Goal: Task Accomplishment & Management: Complete application form

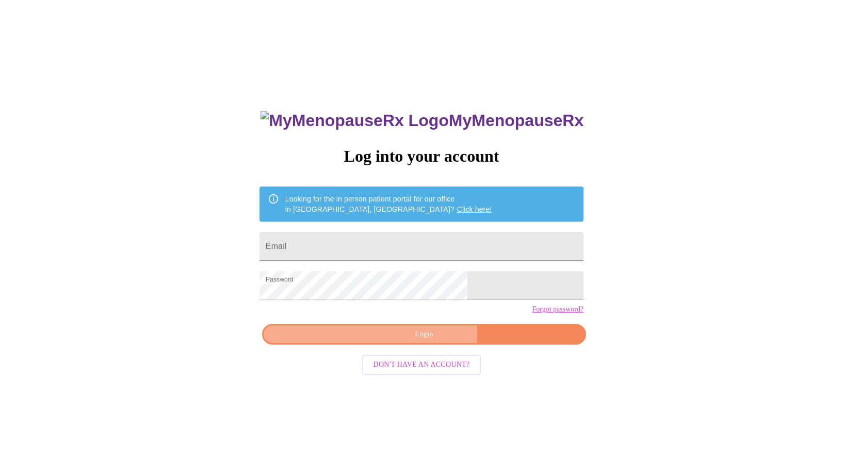
click at [427, 341] on span "Login" at bounding box center [424, 334] width 300 height 13
click at [405, 238] on input "Email" at bounding box center [422, 246] width 324 height 29
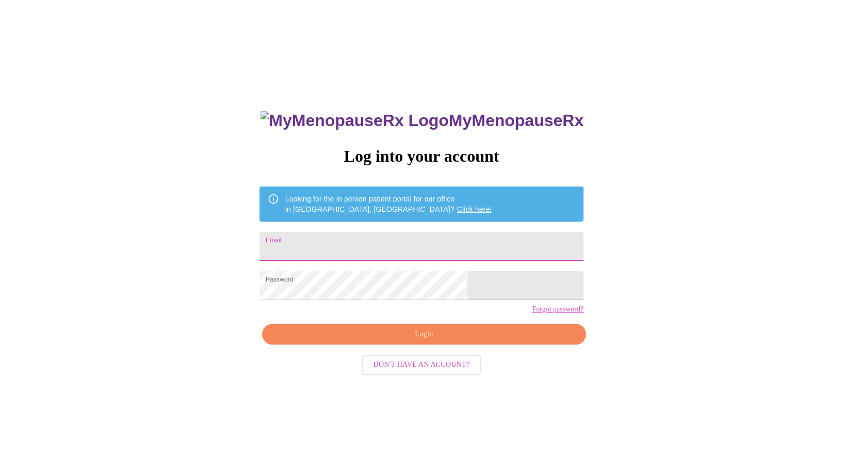
type input "[EMAIL_ADDRESS][DOMAIN_NAME]"
click at [424, 341] on span "Login" at bounding box center [424, 334] width 300 height 13
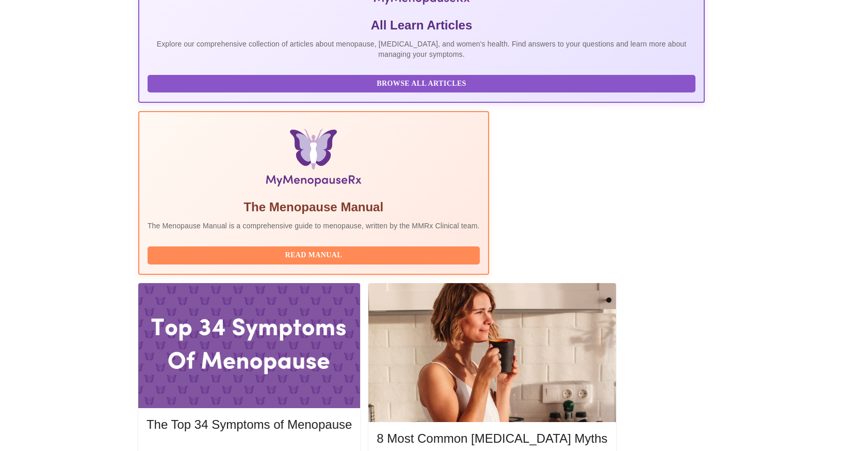
scroll to position [222, 0]
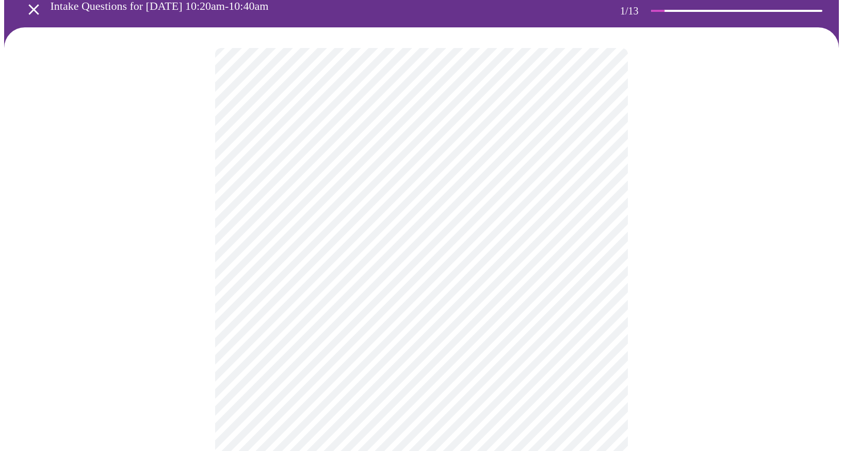
scroll to position [49, 0]
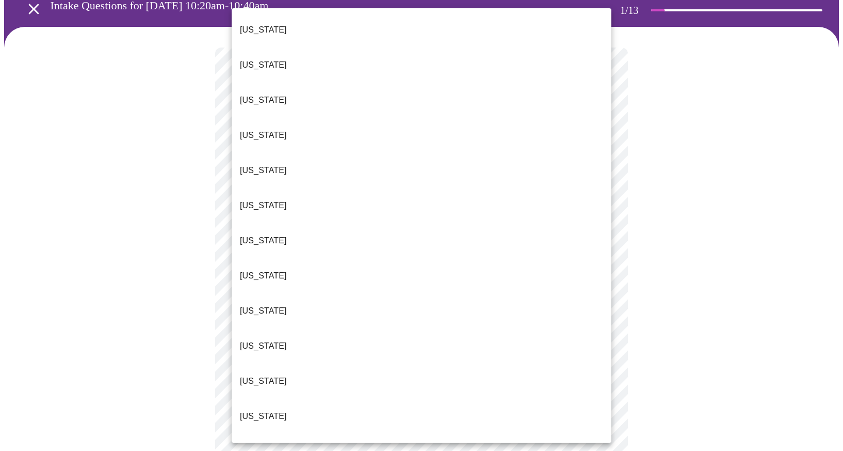
click at [605, 176] on body "MyMenopauseRx Appointments Messaging Labs 1 Uploads Medications Community Refer…" at bounding box center [421, 426] width 835 height 943
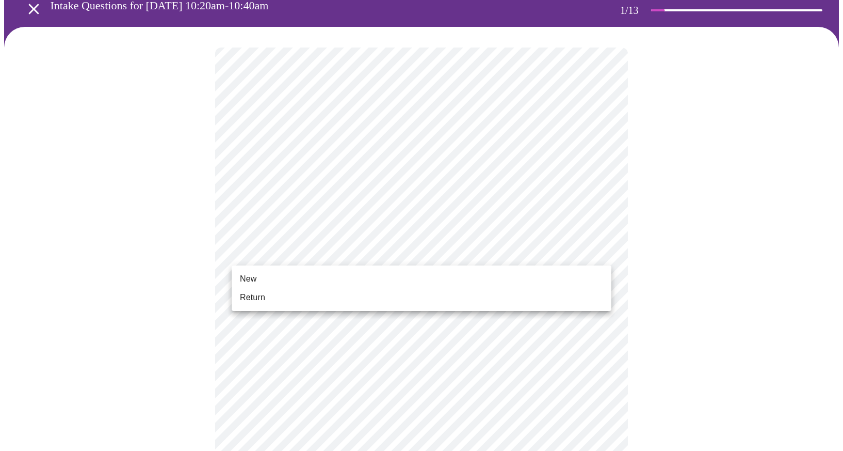
click at [556, 259] on body "MyMenopauseRx Appointments Messaging Labs 1 Uploads Medications Community Refer…" at bounding box center [421, 423] width 835 height 937
click at [259, 298] on span "Return" at bounding box center [252, 297] width 25 height 12
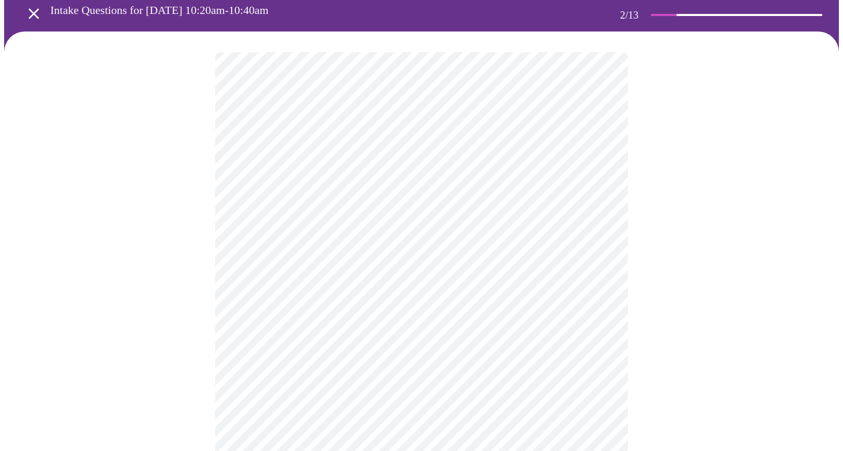
scroll to position [45, 0]
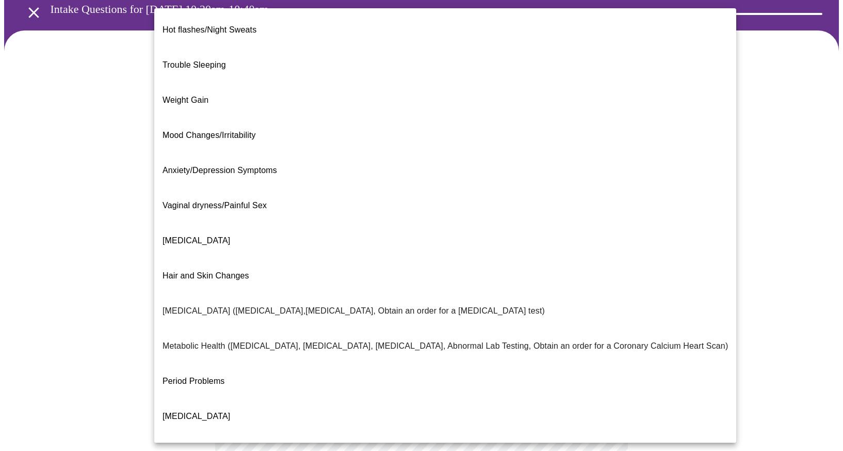
click at [604, 167] on body "MyMenopauseRx Appointments Messaging Labs 1 Uploads Medications Community Refer…" at bounding box center [421, 269] width 835 height 620
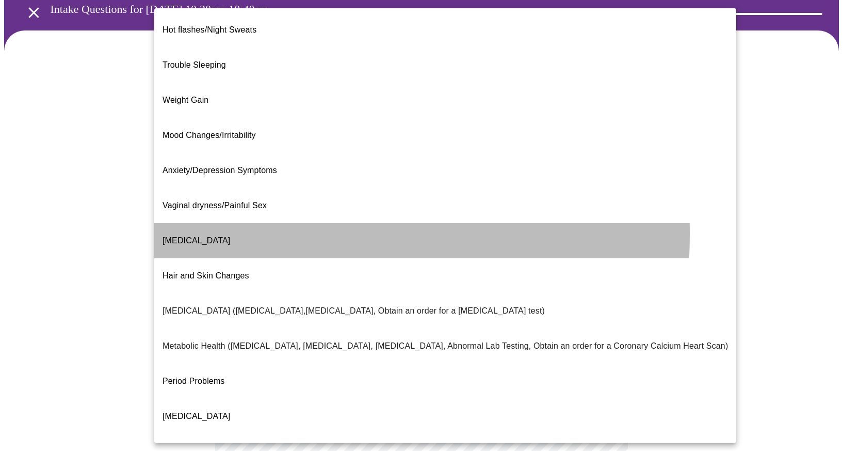
click at [205, 236] on span "[MEDICAL_DATA]" at bounding box center [197, 240] width 68 height 9
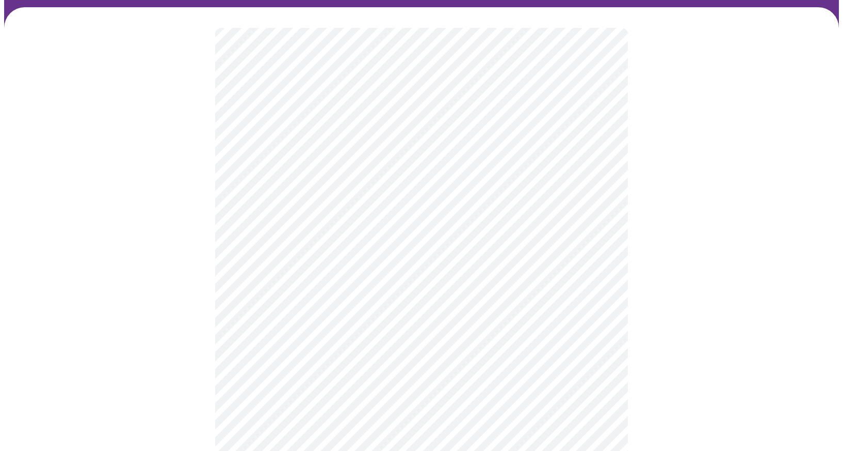
scroll to position [81, 0]
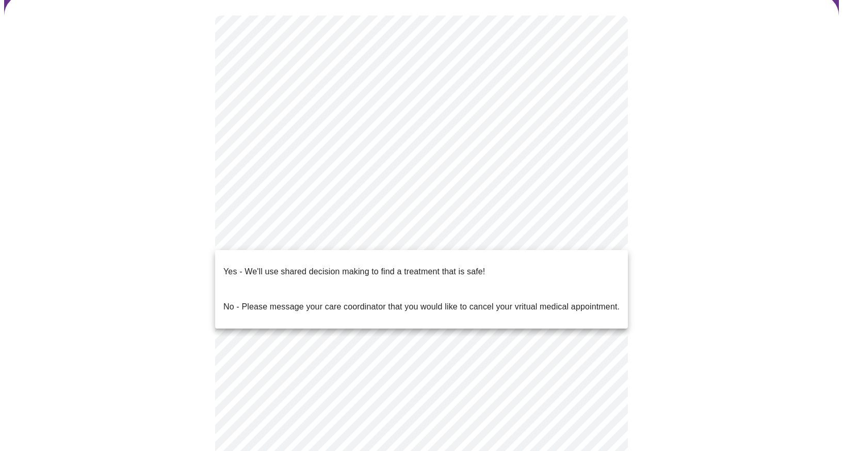
click at [599, 234] on body "MyMenopauseRx Appointments Messaging Labs 1 Uploads Medications Community Refer…" at bounding box center [421, 230] width 835 height 614
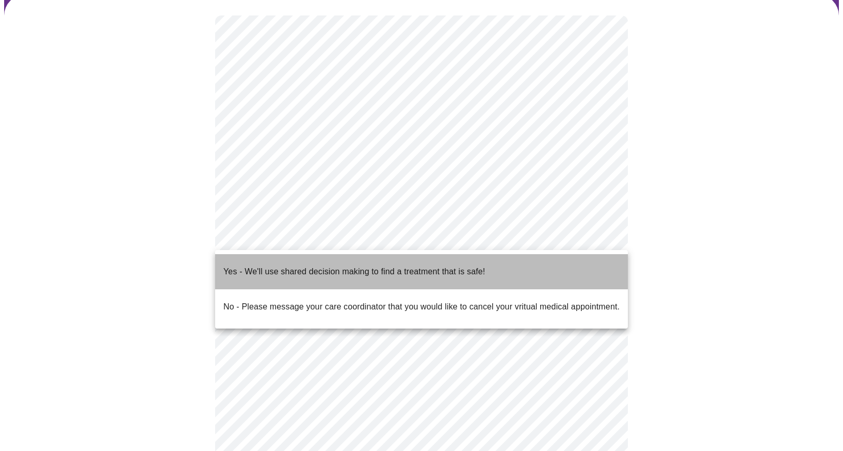
click at [452, 267] on p "Yes - We'll use shared decision making to find a treatment that is safe!" at bounding box center [355, 271] width 262 height 12
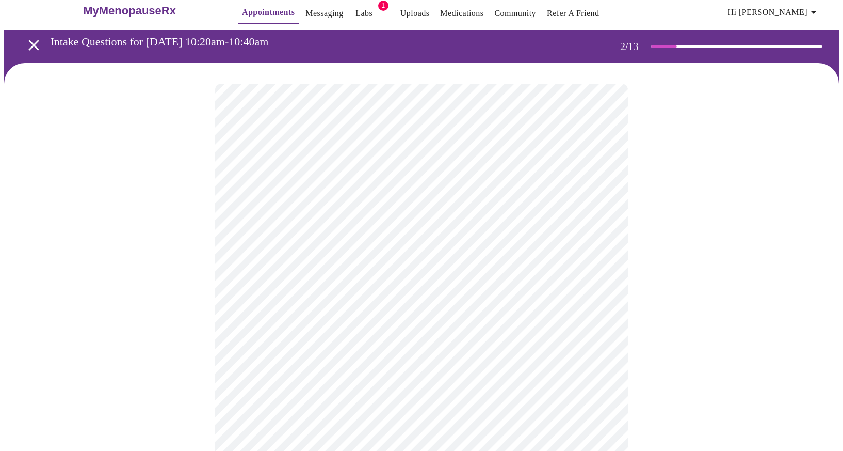
scroll to position [0, 0]
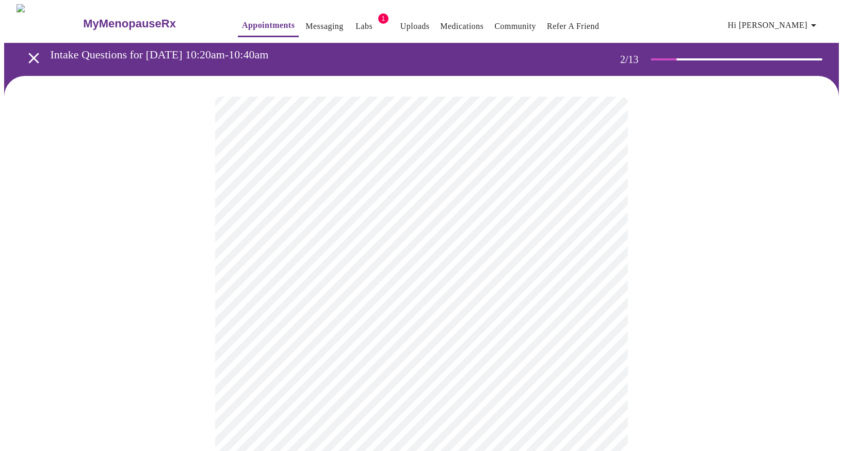
click at [378, 14] on span "1" at bounding box center [383, 18] width 10 height 10
click at [248, 19] on link "Appointments" at bounding box center [268, 25] width 53 height 14
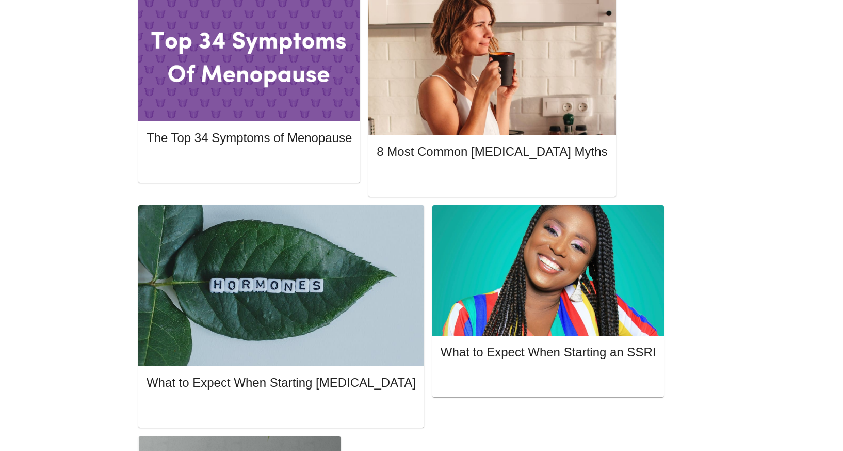
scroll to position [514, 0]
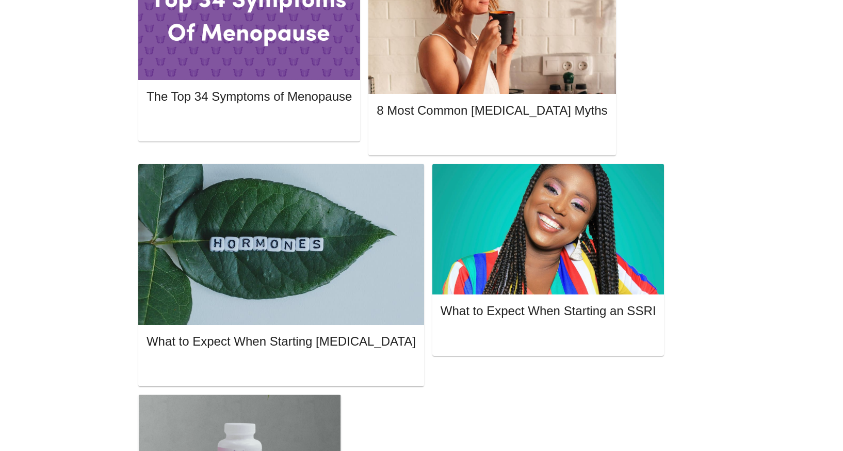
scroll to position [606, 0]
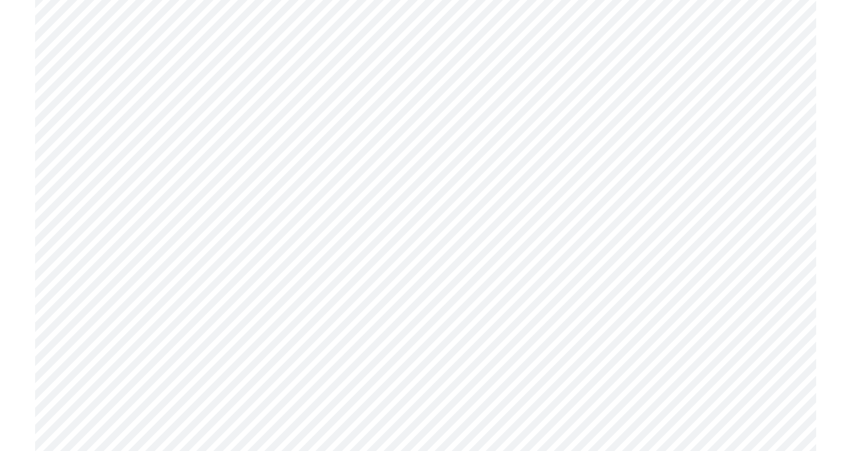
scroll to position [2372, 0]
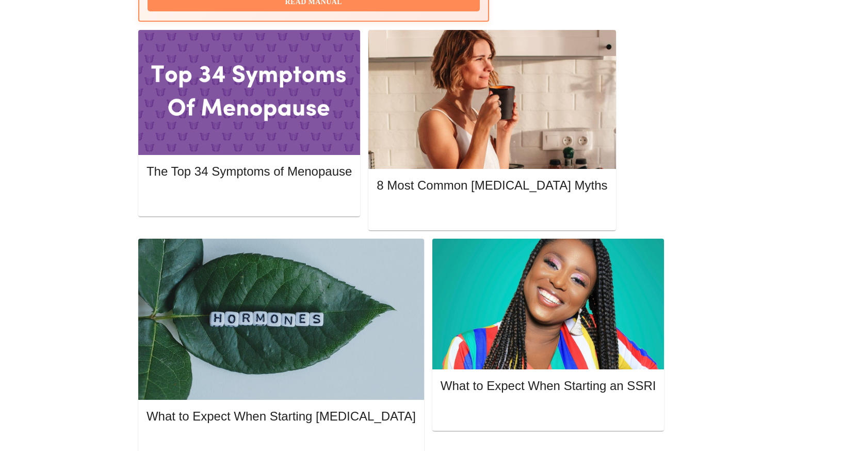
scroll to position [514, 0]
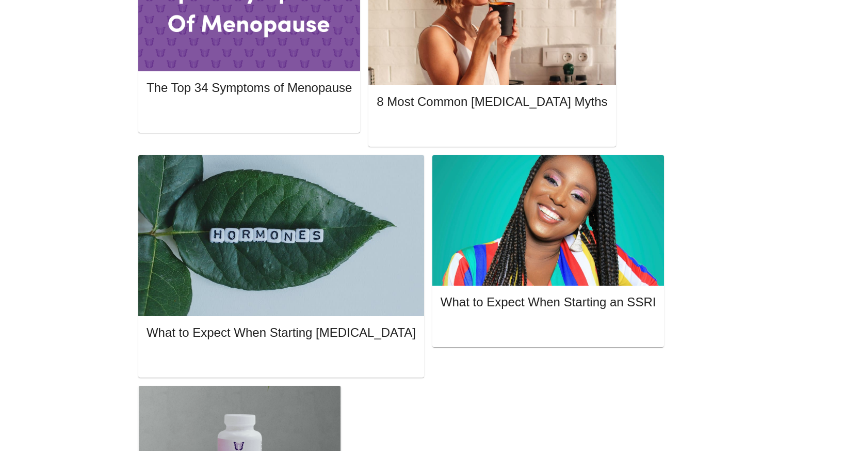
scroll to position [562, 0]
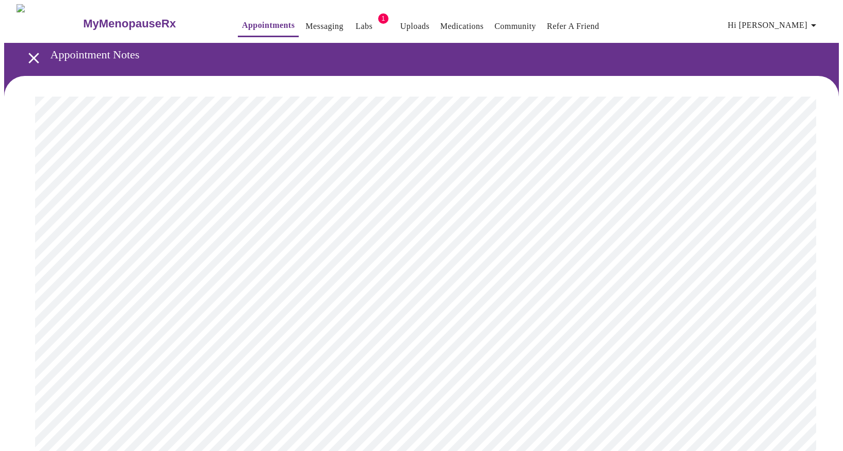
click at [306, 20] on link "Messaging" at bounding box center [325, 26] width 38 height 14
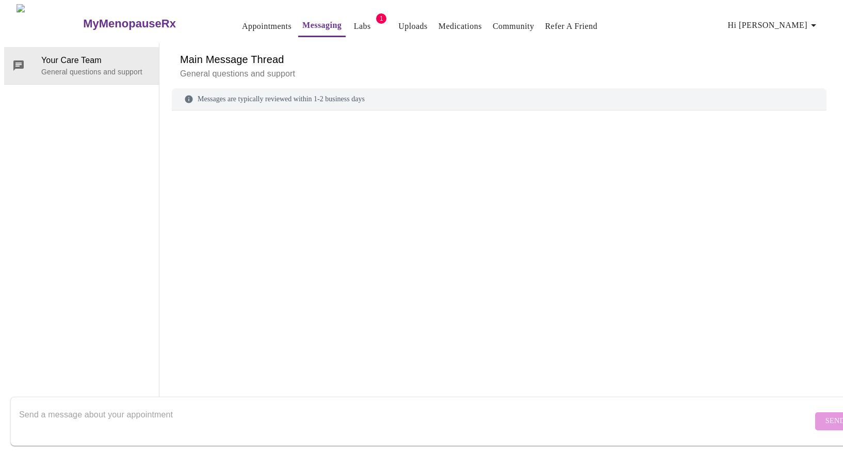
click at [242, 21] on link "Appointments" at bounding box center [267, 26] width 50 height 14
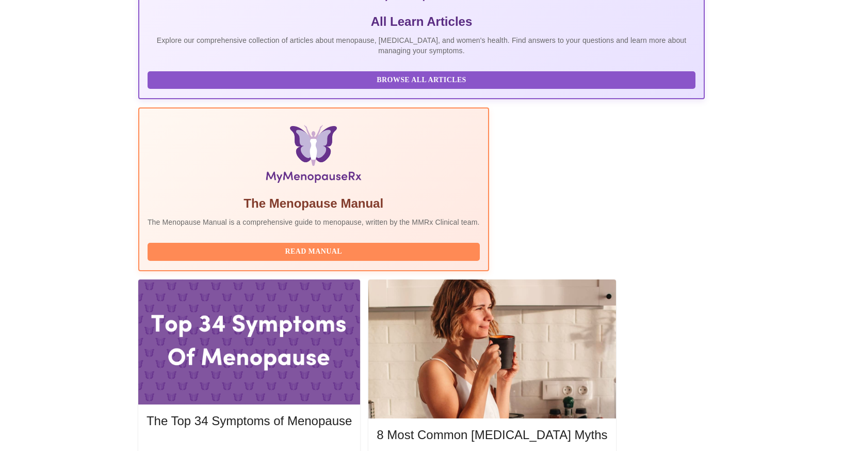
scroll to position [226, 0]
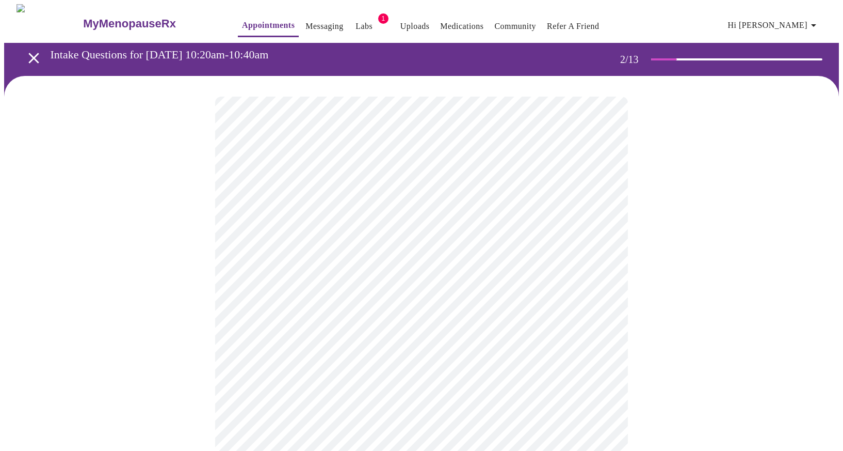
click at [602, 214] on body "MyMenopauseRx Appointments Messaging Labs 1 Uploads Medications Community Refer…" at bounding box center [421, 314] width 835 height 620
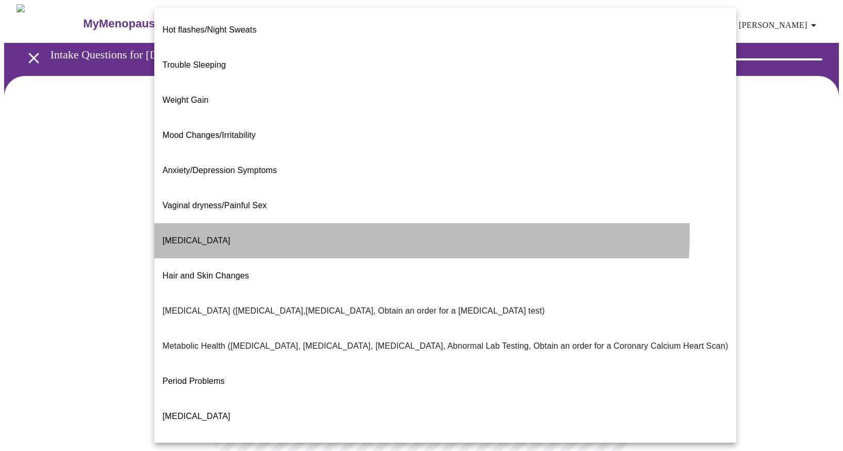
click at [215, 236] on span "[MEDICAL_DATA]" at bounding box center [197, 240] width 68 height 9
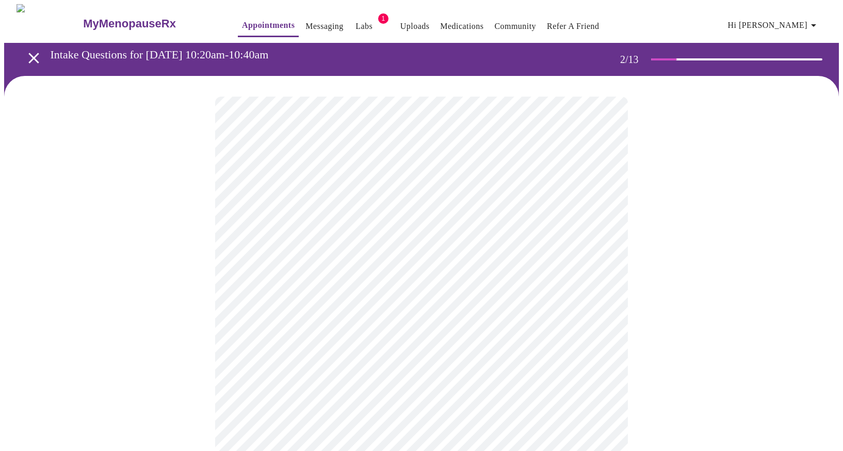
click at [334, 315] on body "MyMenopauseRx Appointments Messaging Labs 1 Uploads Medications Community Refer…" at bounding box center [421, 311] width 835 height 614
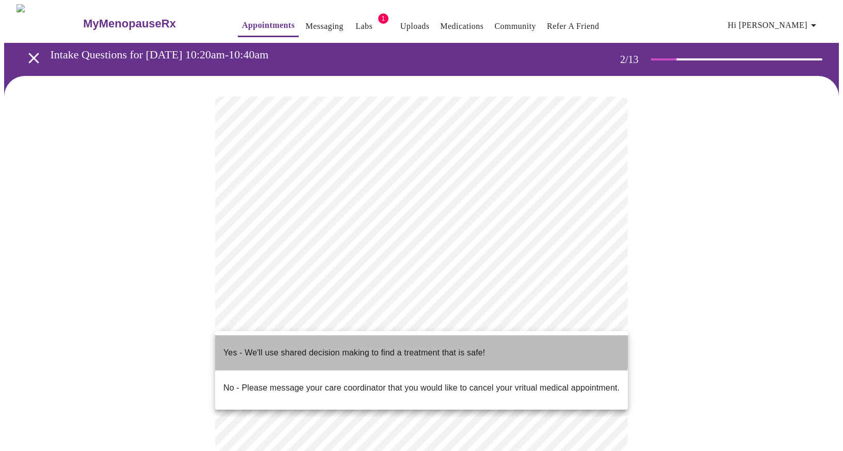
click at [324, 346] on p "Yes - We'll use shared decision making to find a treatment that is safe!" at bounding box center [355, 352] width 262 height 12
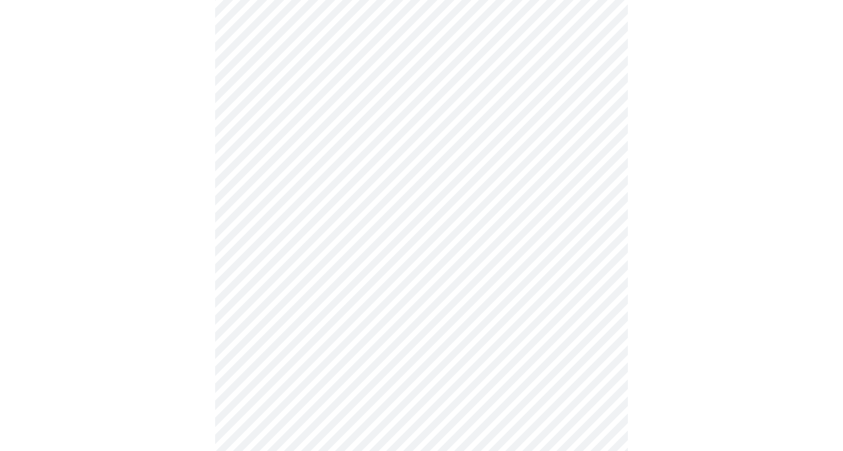
scroll to position [157, 0]
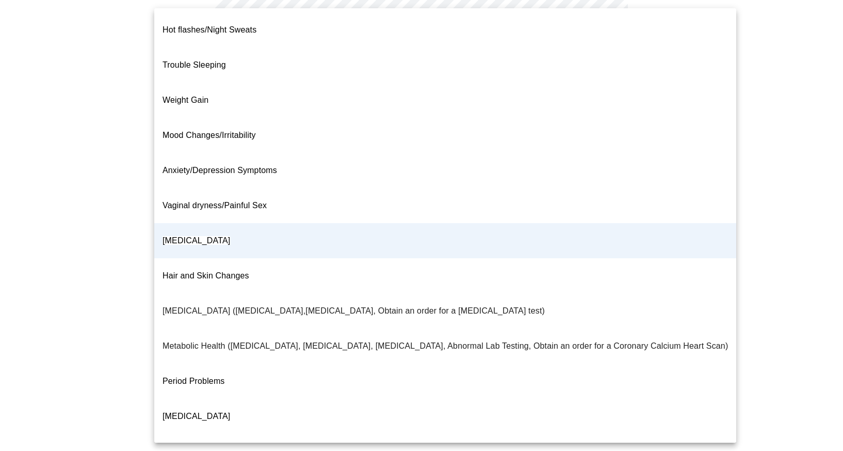
click at [600, 61] on body "MyMenopauseRx Appointments Messaging Labs 1 Uploads Medications Community Refer…" at bounding box center [421, 151] width 835 height 608
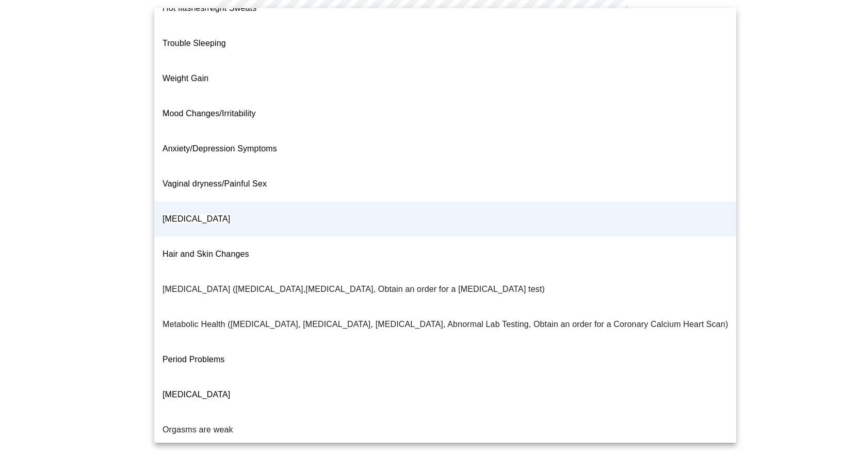
scroll to position [19, 0]
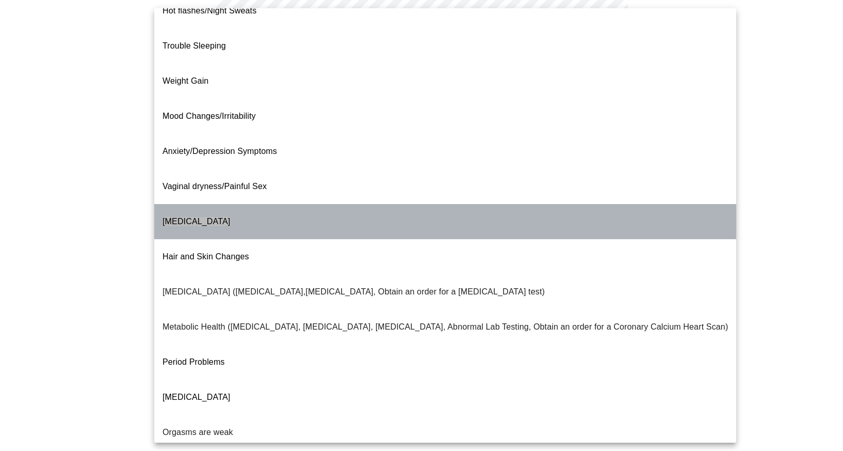
click at [603, 204] on li "[MEDICAL_DATA]" at bounding box center [445, 221] width 582 height 35
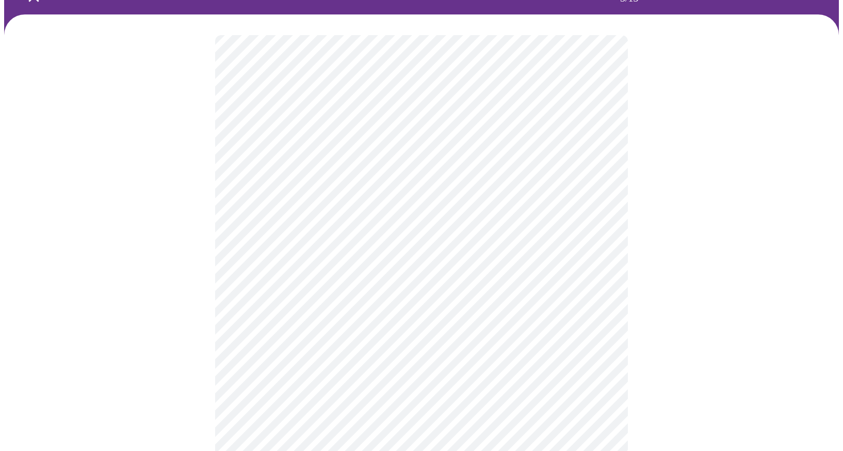
scroll to position [62, 0]
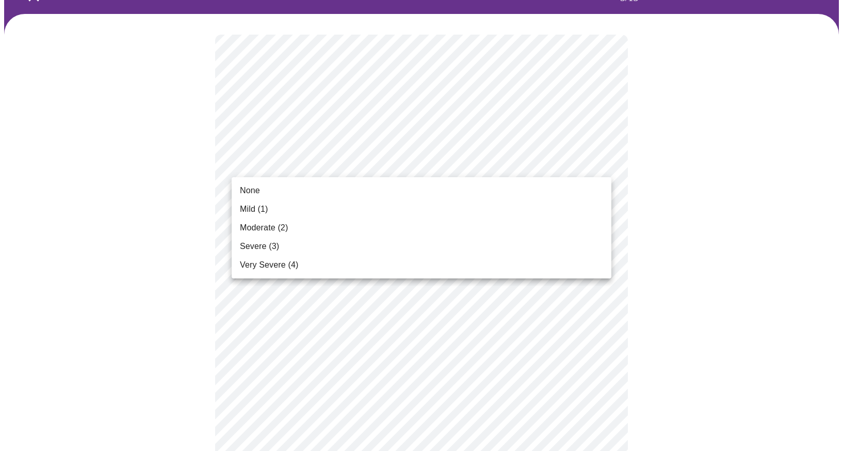
click at [248, 228] on span "Moderate (2)" at bounding box center [264, 227] width 48 height 12
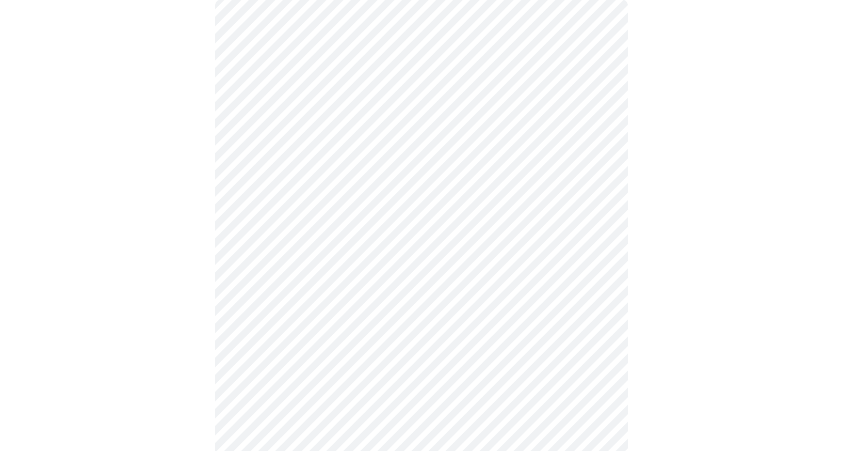
scroll to position [104, 0]
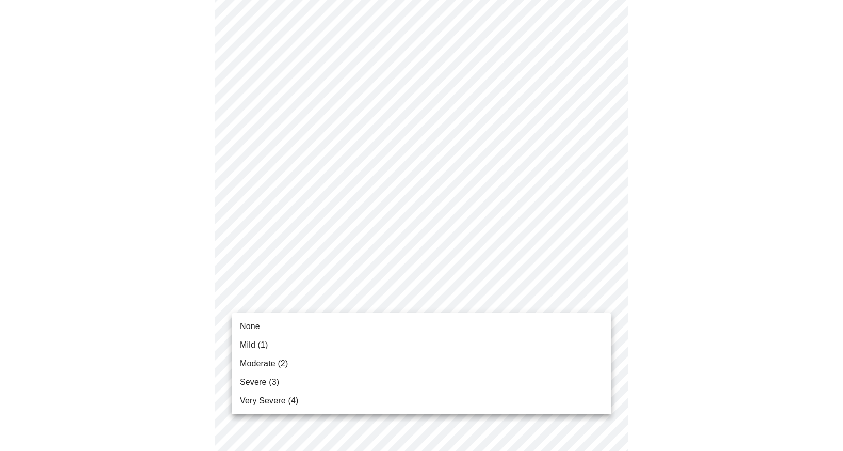
click at [255, 346] on span "Mild (1)" at bounding box center [254, 345] width 28 height 12
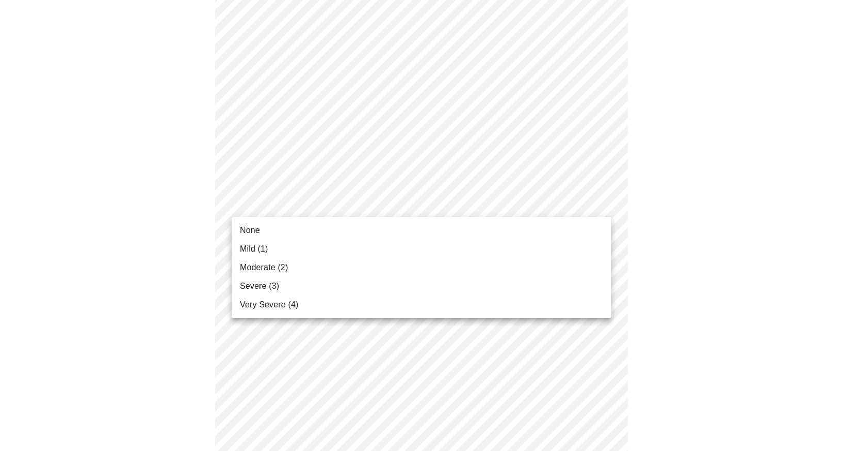
click at [248, 245] on span "Mild (1)" at bounding box center [254, 249] width 28 height 12
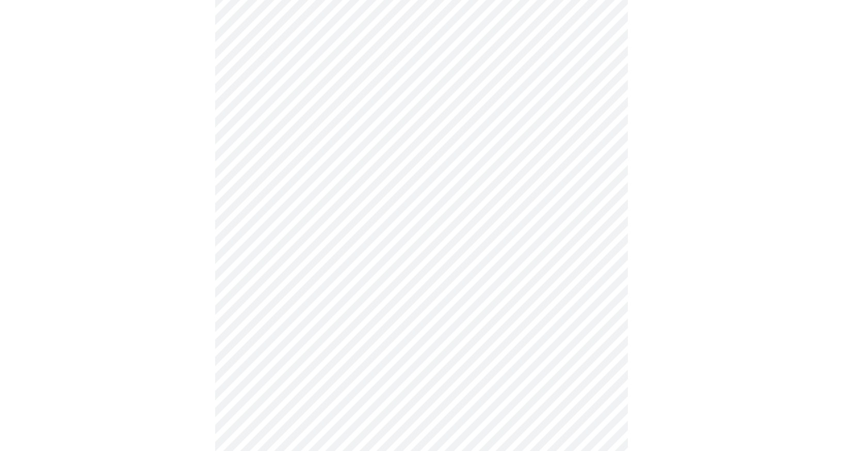
scroll to position [203, 0]
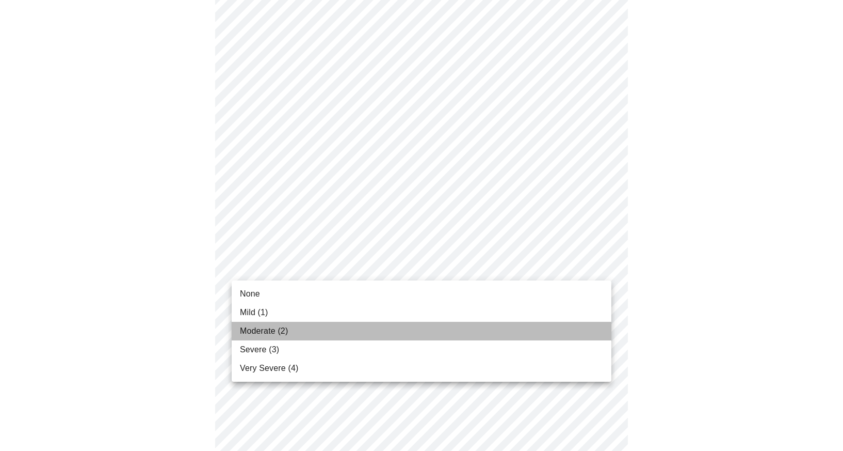
click at [266, 331] on span "Moderate (2)" at bounding box center [264, 331] width 48 height 12
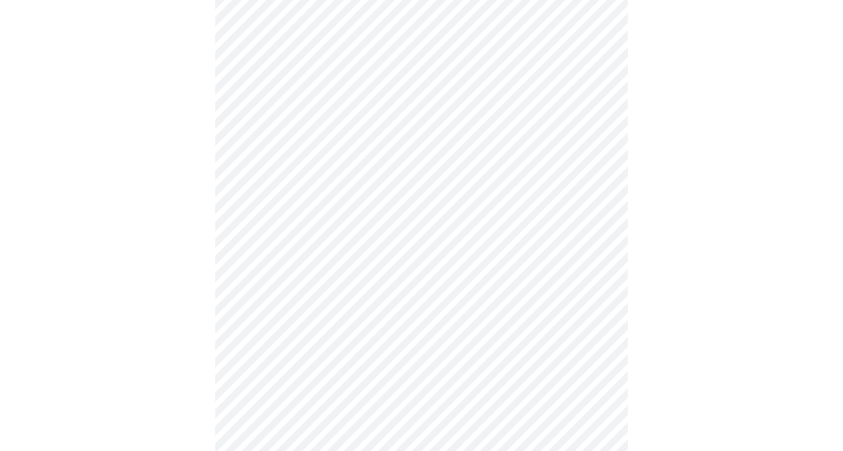
scroll to position [247, 0]
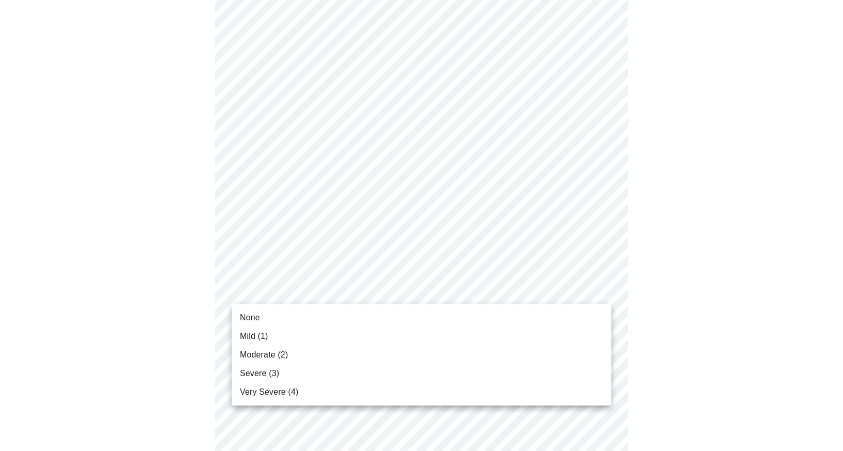
click at [601, 291] on body "MyMenopauseRx Appointments Messaging Labs 1 Uploads Medications Community Refer…" at bounding box center [421, 414] width 835 height 1315
click at [278, 358] on span "Moderate (2)" at bounding box center [264, 354] width 48 height 12
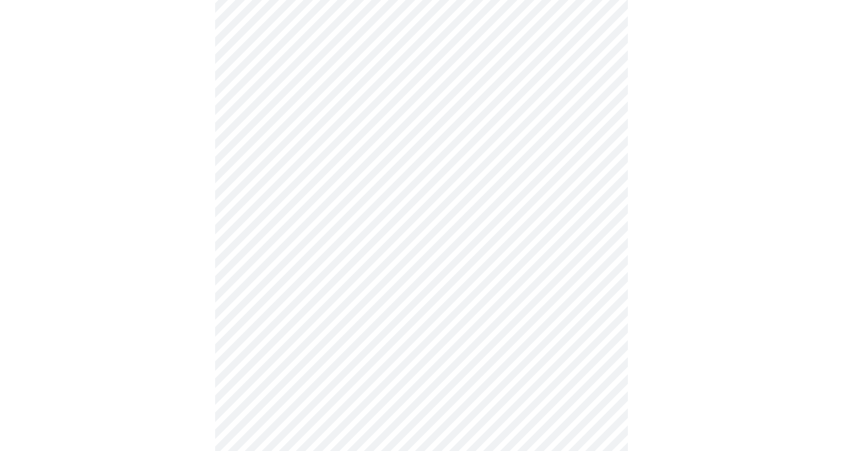
click at [598, 356] on body "MyMenopauseRx Appointments Messaging Labs 1 Uploads Medications Community Refer…" at bounding box center [421, 407] width 835 height 1301
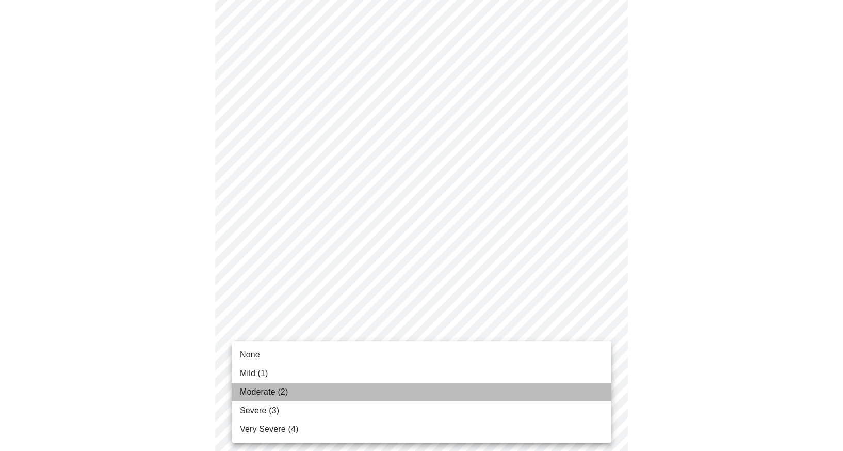
click at [261, 392] on span "Moderate (2)" at bounding box center [264, 392] width 48 height 12
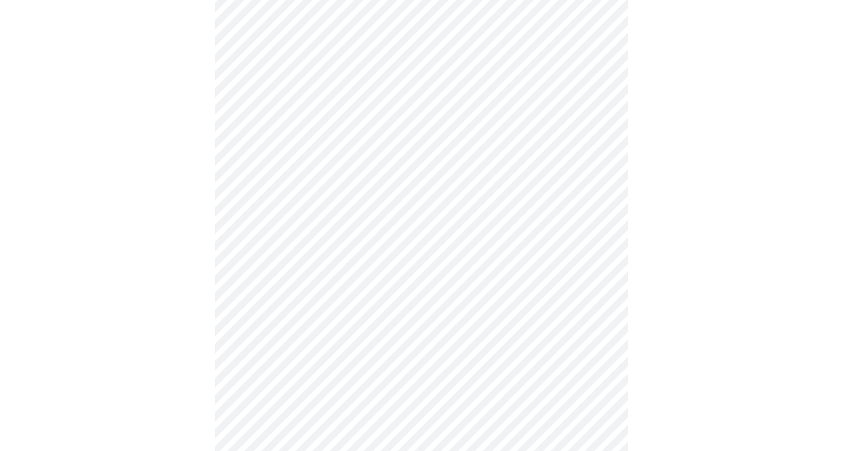
scroll to position [378, 0]
click at [562, 308] on body "MyMenopauseRx Appointments Messaging Labs 1 Uploads Medications Community Refer…" at bounding box center [421, 269] width 835 height 1286
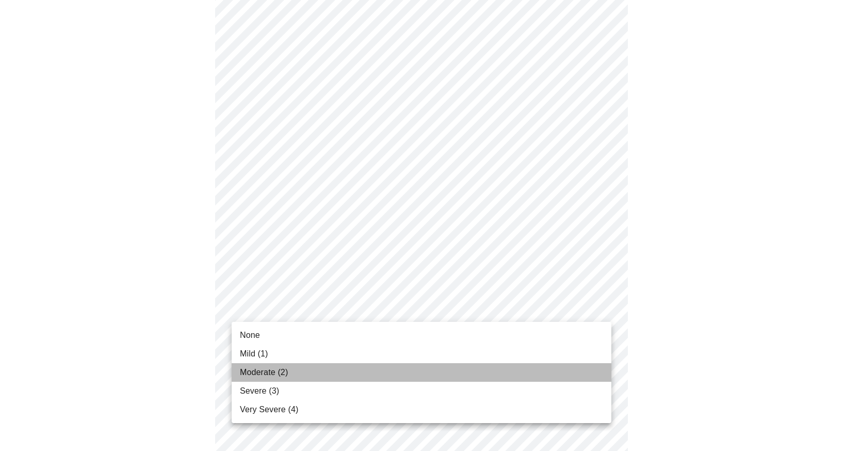
click at [273, 372] on span "Moderate (2)" at bounding box center [264, 372] width 48 height 12
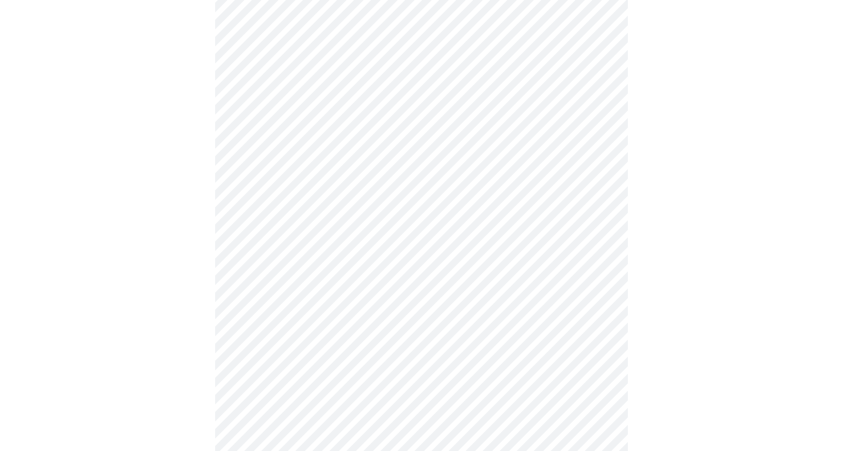
scroll to position [505, 0]
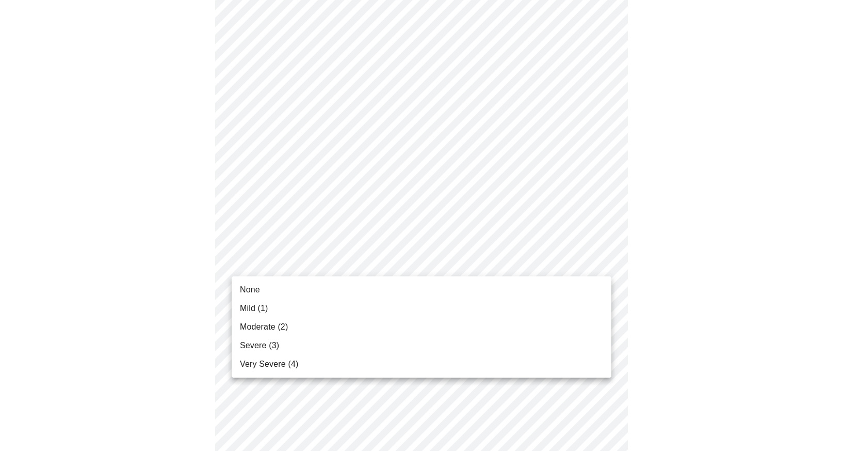
click at [596, 260] on body "MyMenopauseRx Appointments Messaging Labs 1 Uploads Medications Community Refer…" at bounding box center [421, 135] width 835 height 1272
click at [258, 343] on span "Severe (3)" at bounding box center [259, 345] width 39 height 12
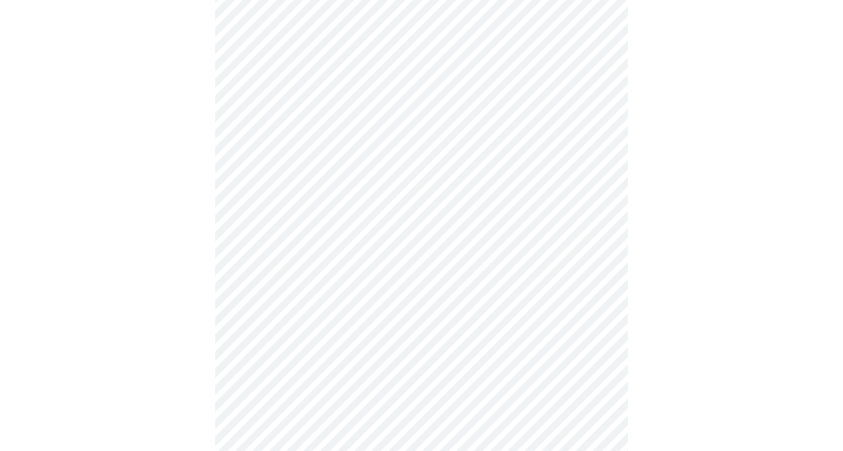
scroll to position [600, 0]
click at [551, 249] on body "MyMenopauseRx Appointments Messaging Labs 1 Uploads Medications Community Refer…" at bounding box center [421, 32] width 835 height 1257
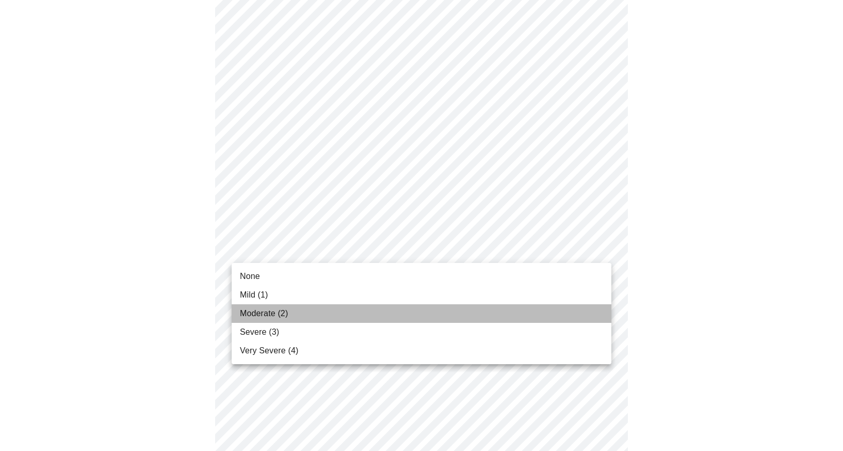
click at [264, 314] on span "Moderate (2)" at bounding box center [264, 313] width 48 height 12
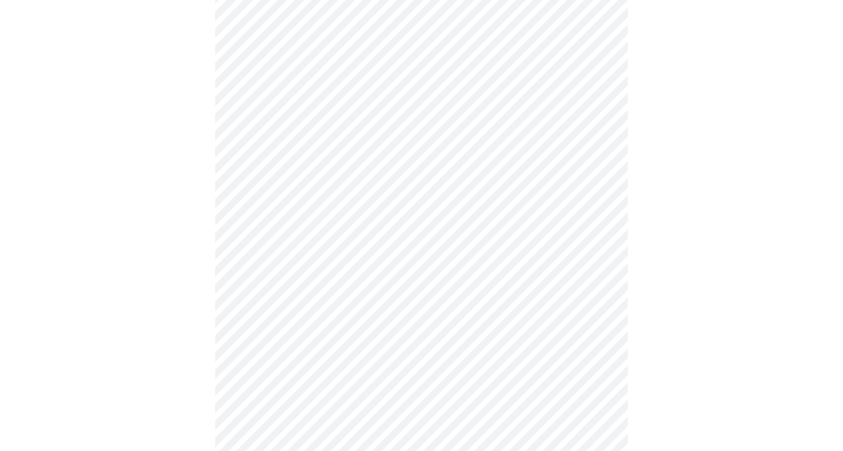
scroll to position [629, 0]
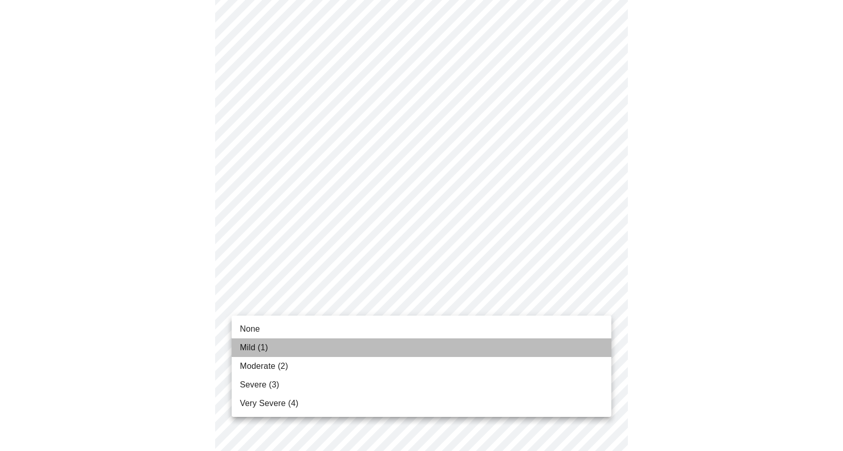
click at [245, 346] on span "Mild (1)" at bounding box center [254, 347] width 28 height 12
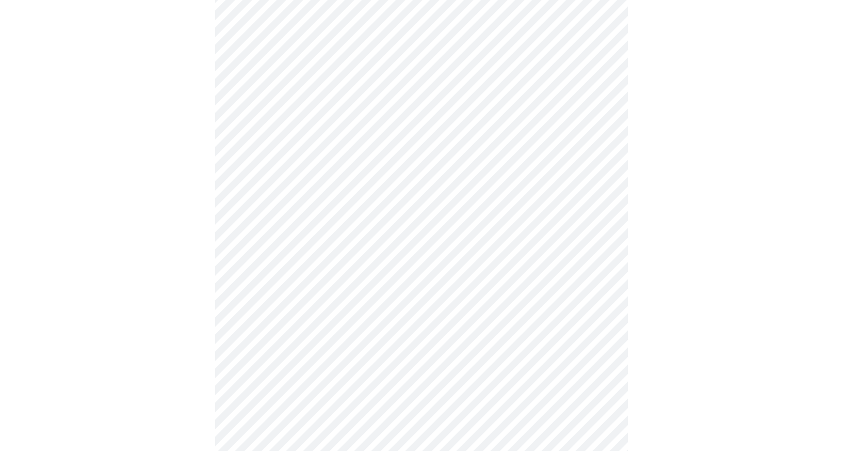
scroll to position [726, 0]
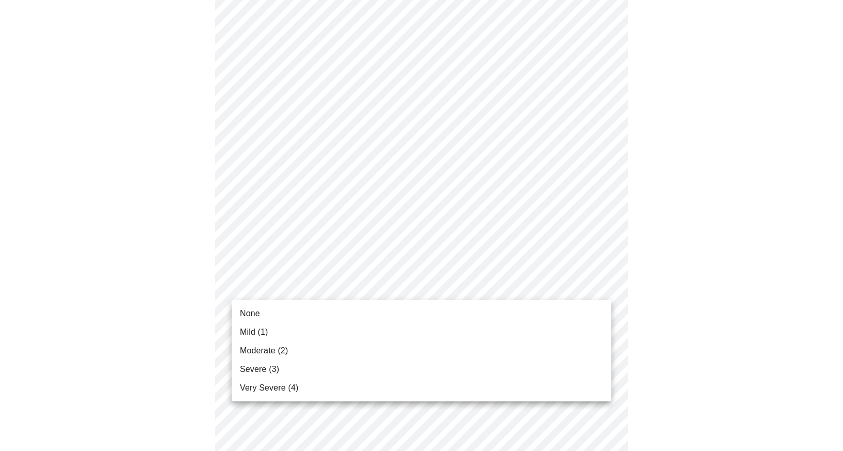
click at [271, 352] on span "Moderate (2)" at bounding box center [264, 350] width 48 height 12
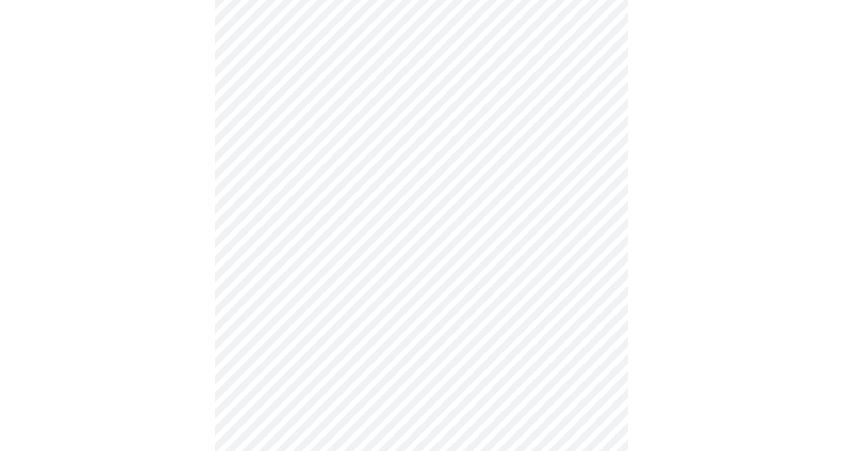
scroll to position [340, 0]
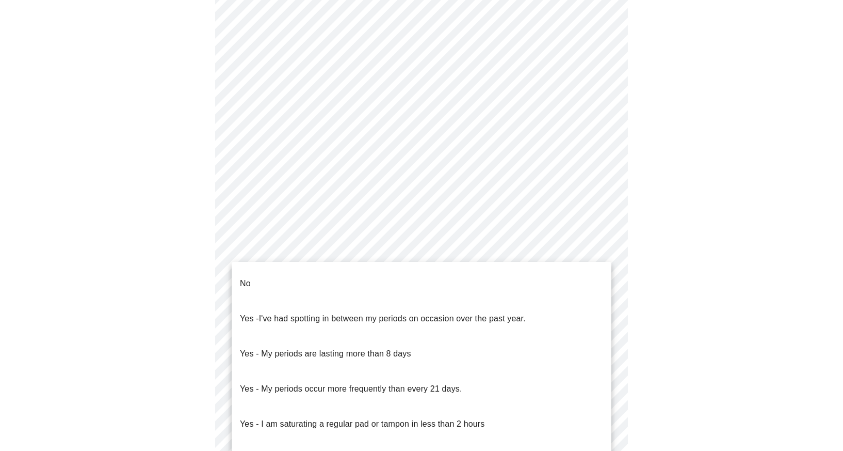
click at [467, 252] on body "MyMenopauseRx Appointments Messaging Labs 1 Uploads Medications Community Refer…" at bounding box center [421, 152] width 835 height 977
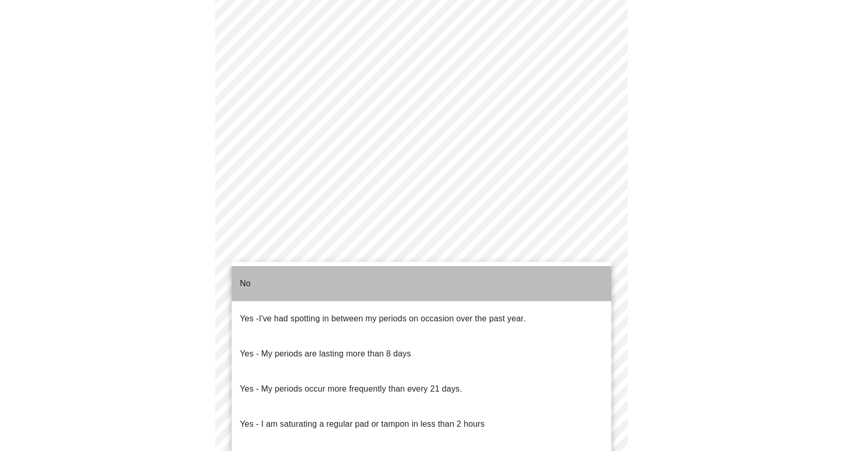
click at [242, 277] on p "No" at bounding box center [245, 283] width 11 height 12
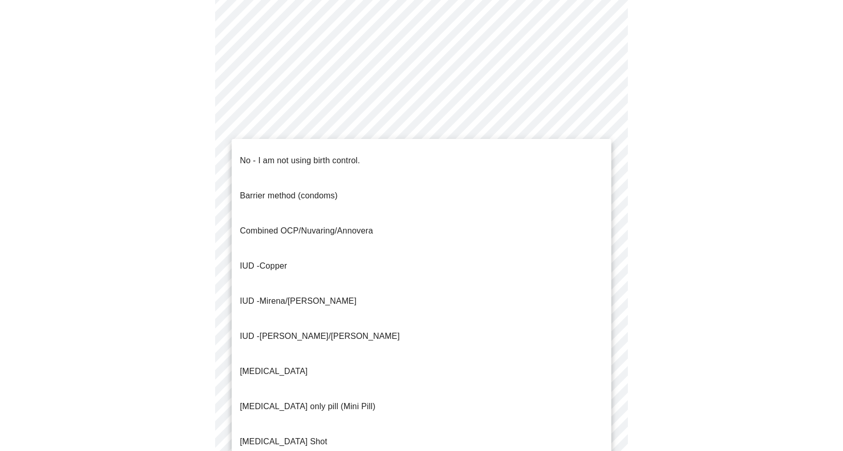
click at [564, 320] on body "MyMenopauseRx Appointments Messaging Labs 1 Uploads Medications Community Refer…" at bounding box center [421, 149] width 835 height 971
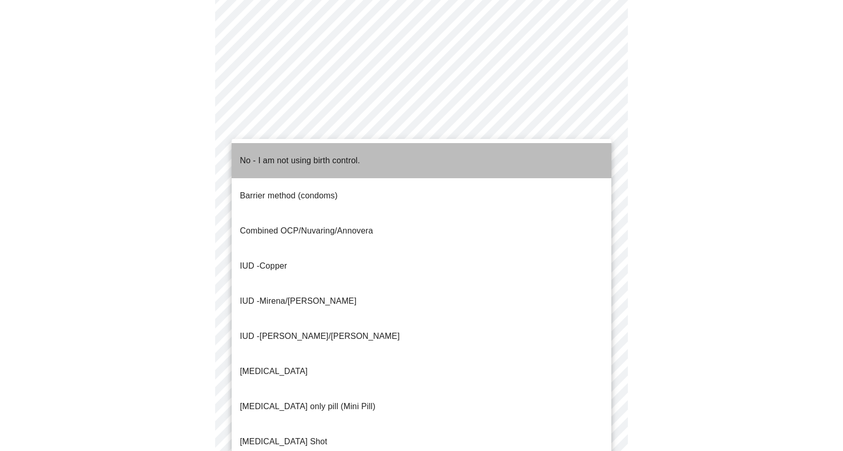
click at [332, 156] on p "No - I am not using birth control." at bounding box center [300, 160] width 120 height 12
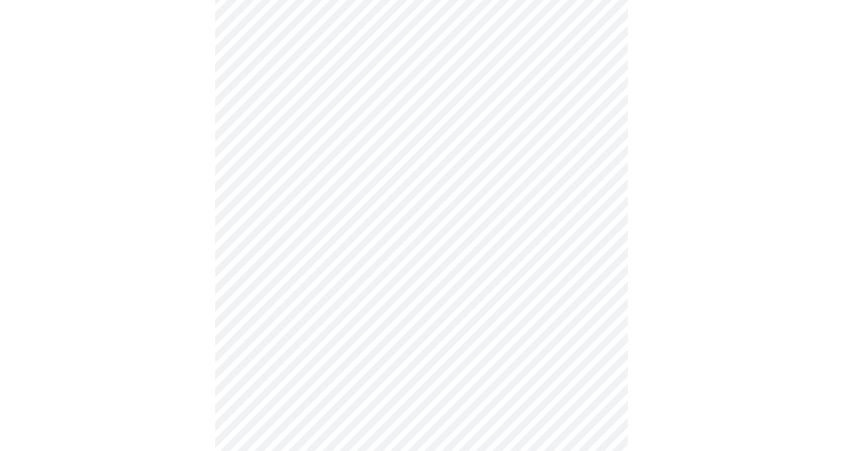
scroll to position [476, 0]
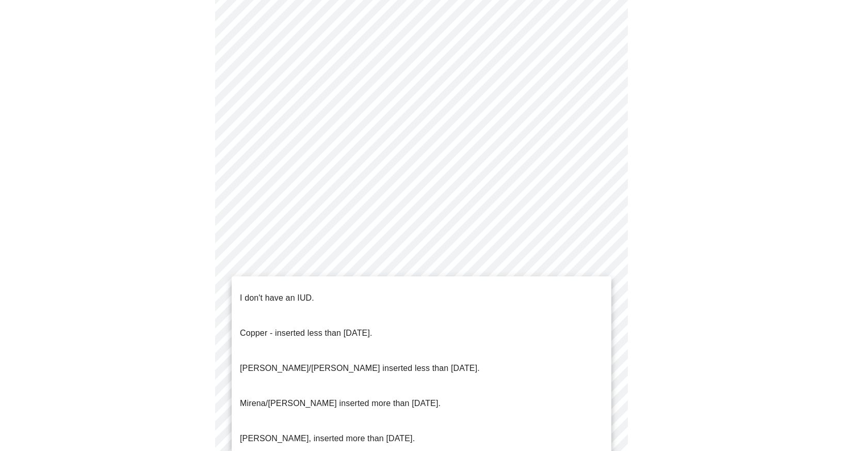
click at [599, 264] on body "MyMenopauseRx Appointments Messaging Labs 1 Uploads Medications Community Refer…" at bounding box center [421, 10] width 835 height 965
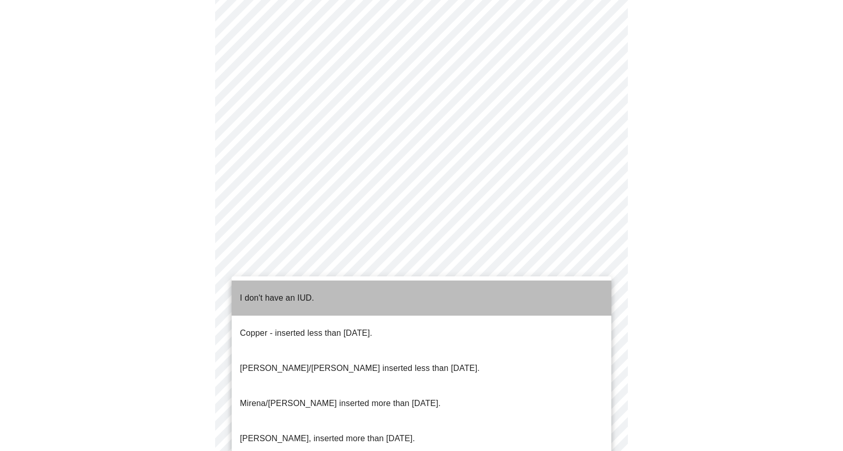
click at [289, 292] on p "I don't have an IUD." at bounding box center [277, 298] width 74 height 12
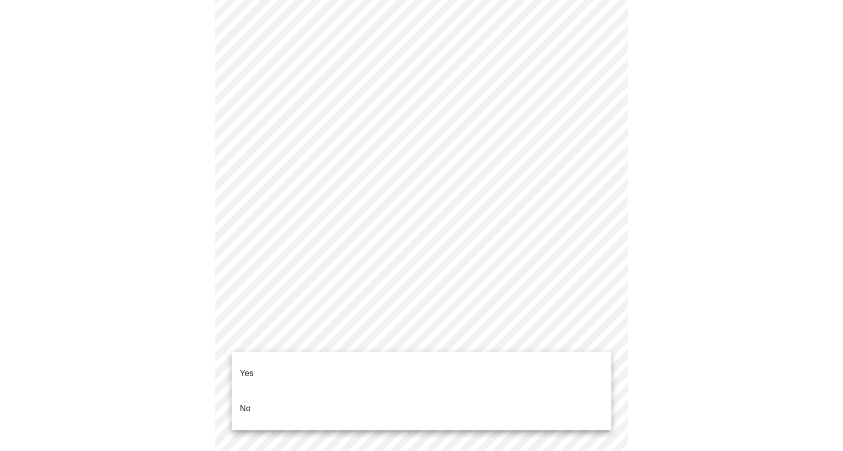
click at [598, 338] on body "MyMenopauseRx Appointments Messaging Labs 1 Uploads Medications Community Refer…" at bounding box center [421, 7] width 835 height 959
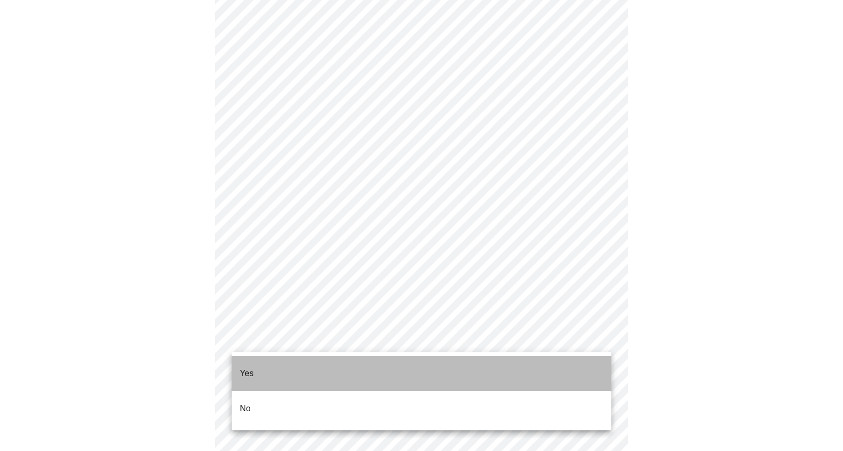
click at [247, 367] on p "Yes" at bounding box center [247, 373] width 14 height 12
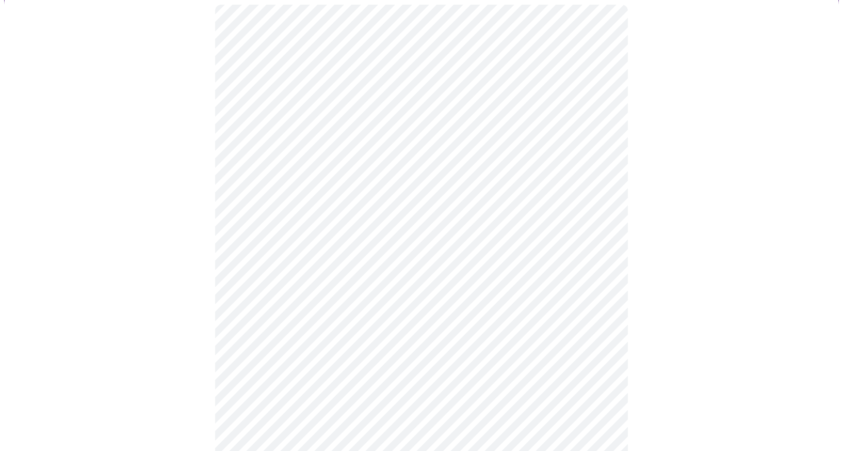
scroll to position [93, 0]
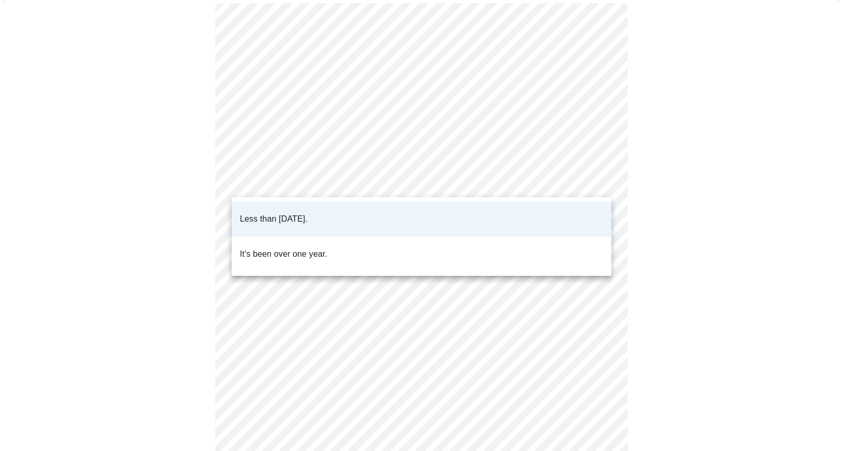
click at [602, 180] on body "MyMenopauseRx Appointments Messaging Labs 1 Uploads Medications Community Refer…" at bounding box center [421, 292] width 835 height 763
click at [329, 178] on div at bounding box center [421, 225] width 843 height 451
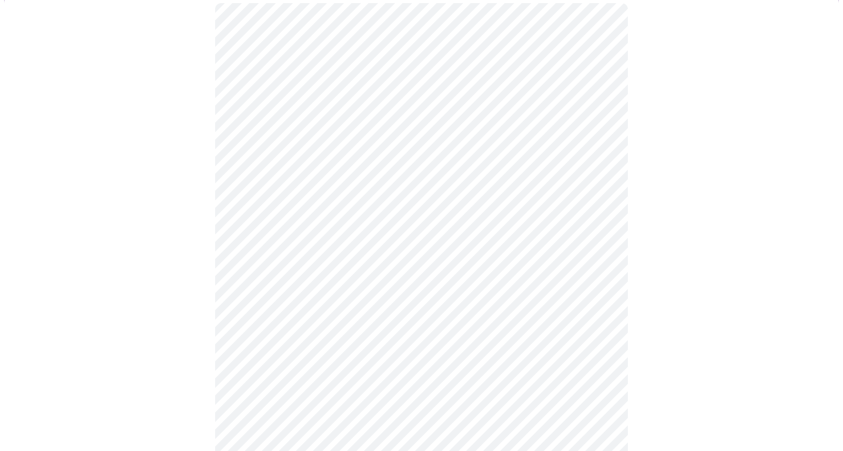
click at [369, 180] on body "MyMenopauseRx Appointments Messaging Labs 1 Uploads Medications Community Refer…" at bounding box center [421, 292] width 835 height 763
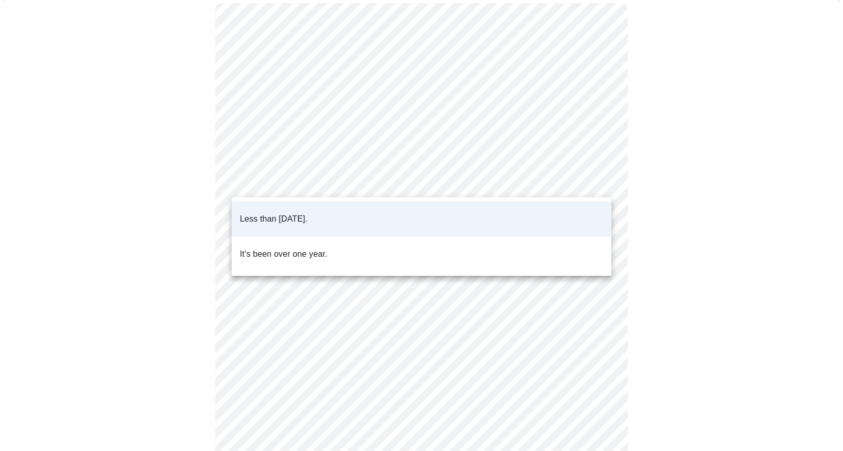
click at [385, 192] on div at bounding box center [421, 225] width 843 height 451
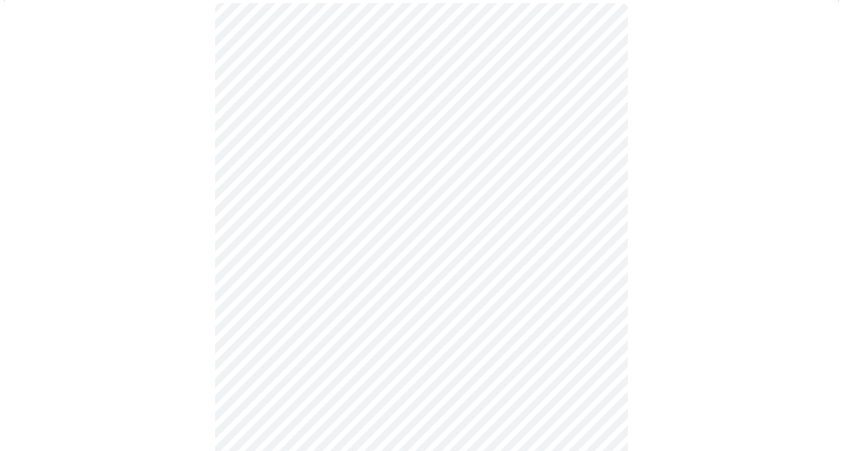
click at [600, 178] on body "MyMenopauseRx Appointments Messaging Labs 1 Uploads Medications Community Refer…" at bounding box center [421, 292] width 835 height 763
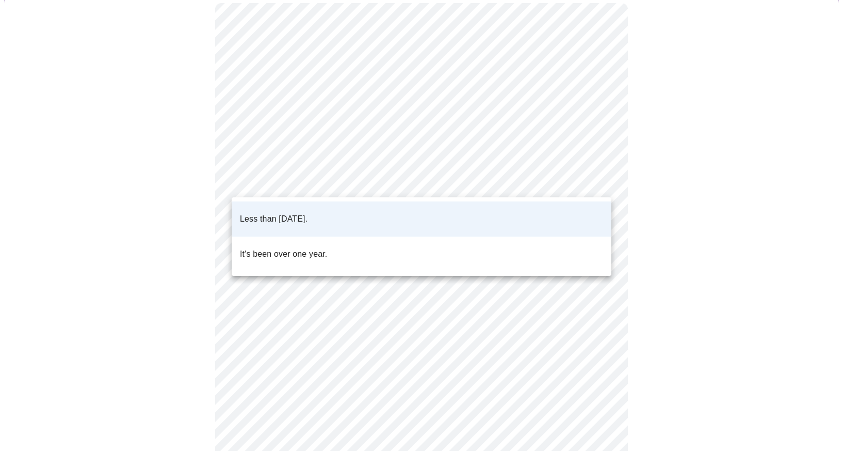
click at [771, 240] on div at bounding box center [421, 225] width 843 height 451
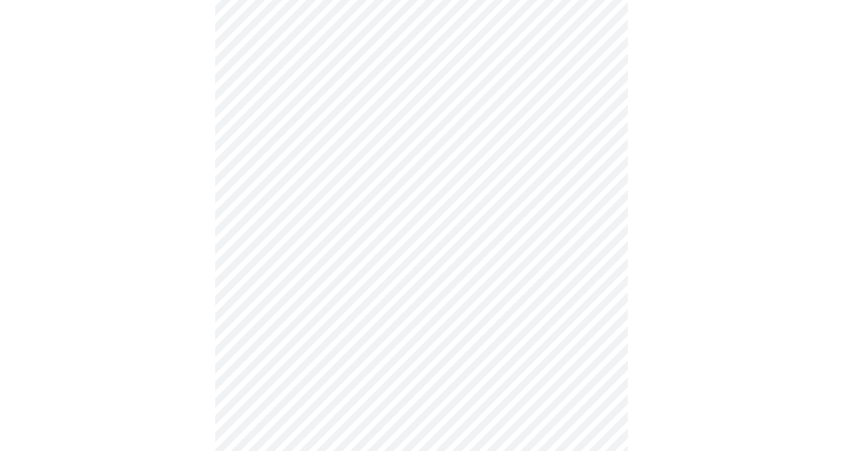
scroll to position [143, 0]
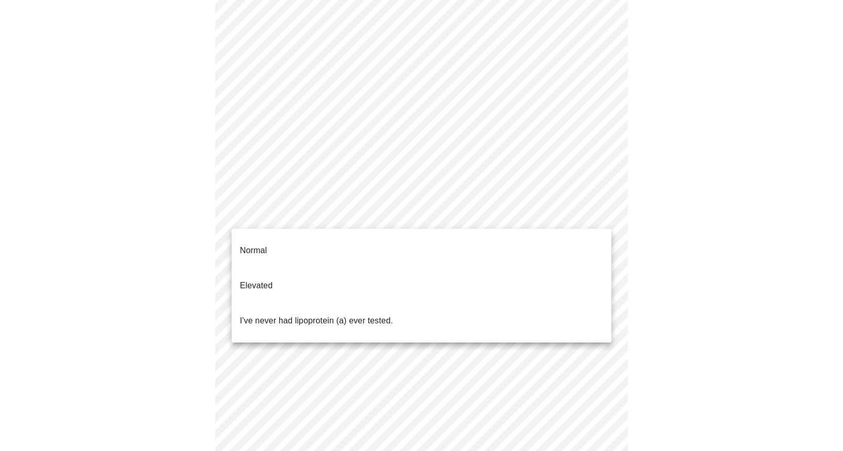
click at [601, 217] on body "MyMenopauseRx Appointments Messaging Labs 1 Uploads Medications Community Refer…" at bounding box center [421, 242] width 835 height 763
click at [637, 228] on div at bounding box center [421, 225] width 843 height 451
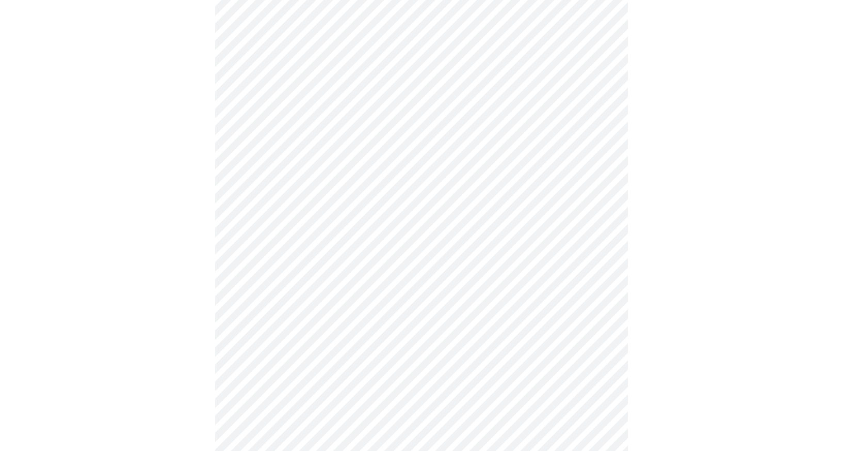
scroll to position [261, 0]
click at [659, 260] on div at bounding box center [421, 160] width 835 height 691
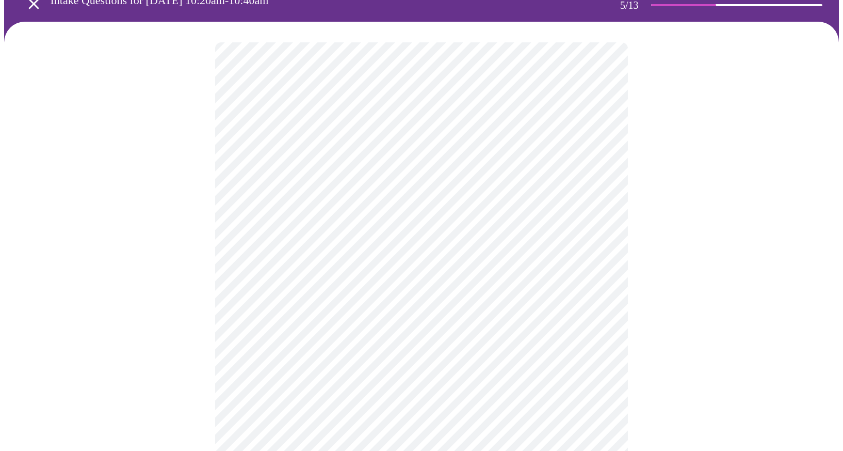
scroll to position [53, 0]
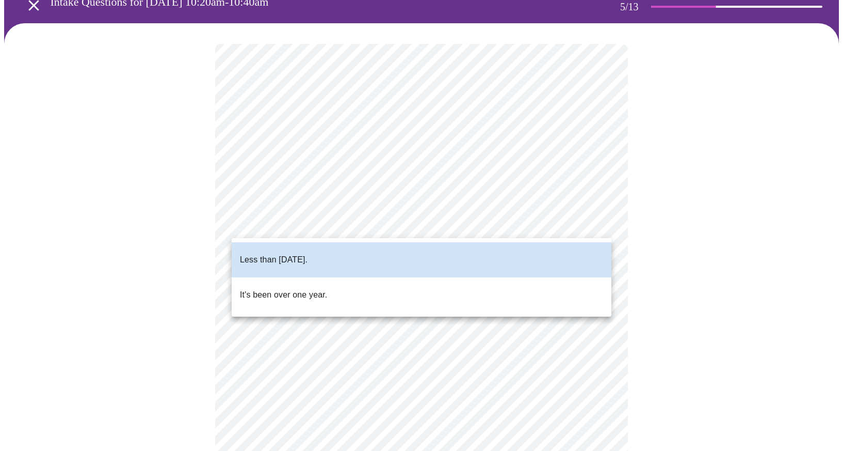
click at [338, 217] on body "MyMenopauseRx Appointments Messaging Labs 1 Uploads Medications Community Refer…" at bounding box center [421, 332] width 835 height 763
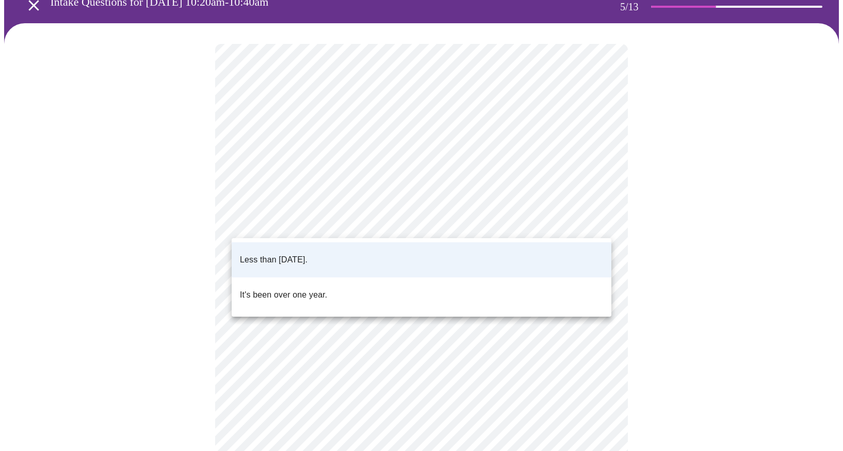
click at [709, 255] on div at bounding box center [421, 225] width 843 height 451
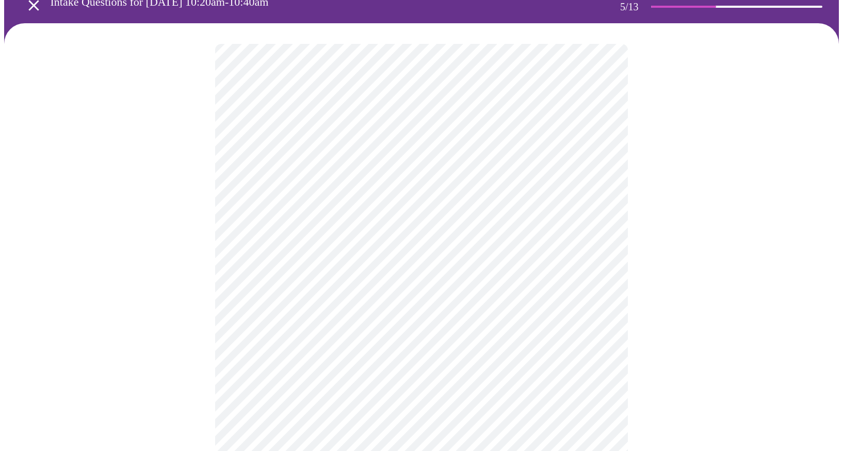
click at [601, 307] on body "MyMenopauseRx Appointments Messaging Labs 1 Uploads Medications Community Refer…" at bounding box center [421, 332] width 835 height 763
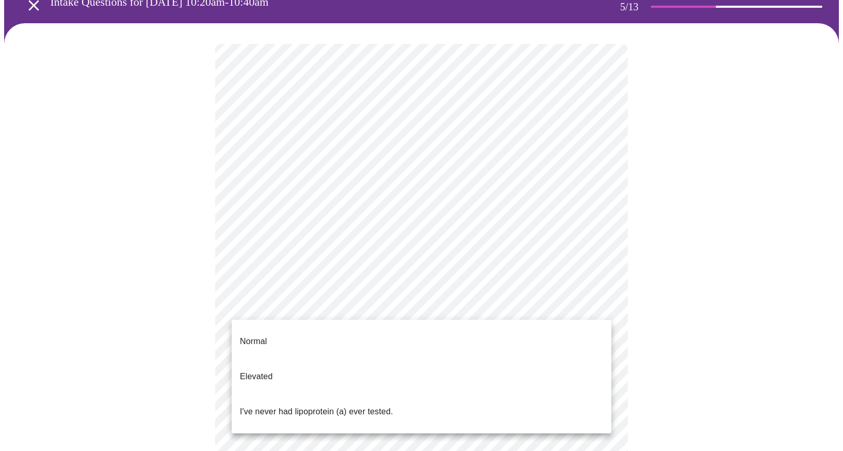
click at [661, 310] on div at bounding box center [421, 225] width 843 height 451
click at [603, 303] on body "MyMenopauseRx Appointments Messaging Labs 1 Uploads Medications Community Refer…" at bounding box center [421, 332] width 835 height 763
click at [635, 317] on div at bounding box center [421, 225] width 843 height 451
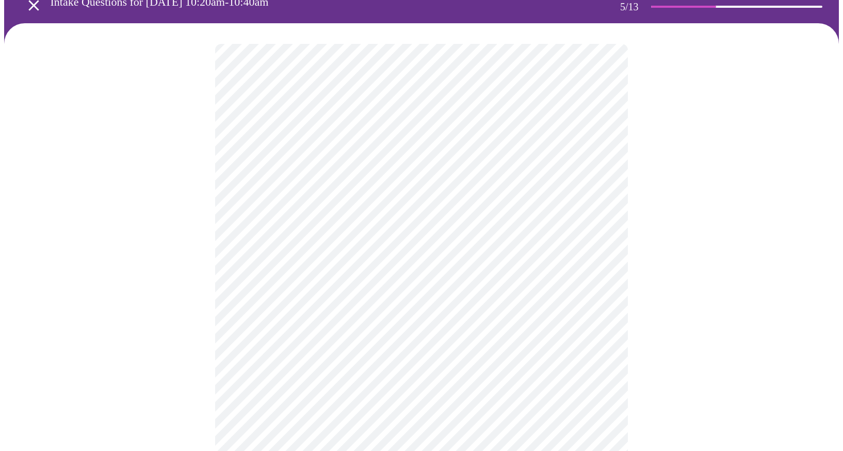
click at [488, 301] on body "MyMenopauseRx Appointments Messaging Labs 1 Uploads Medications Community Refer…" at bounding box center [421, 332] width 835 height 763
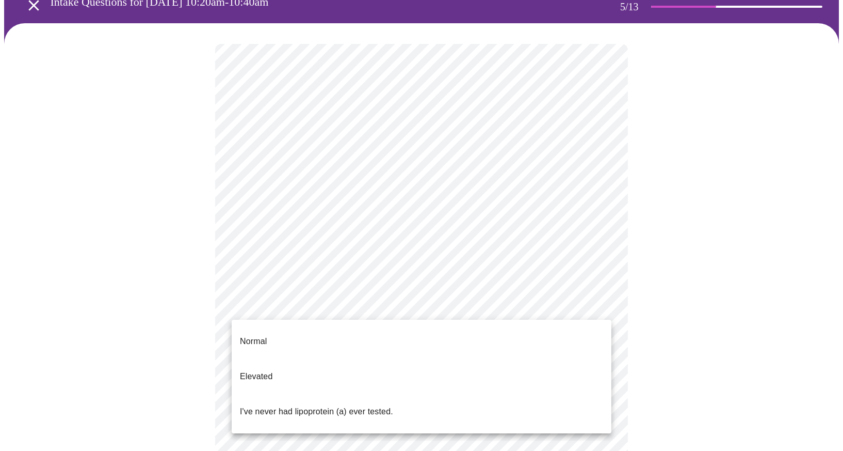
click at [636, 354] on div at bounding box center [421, 225] width 843 height 451
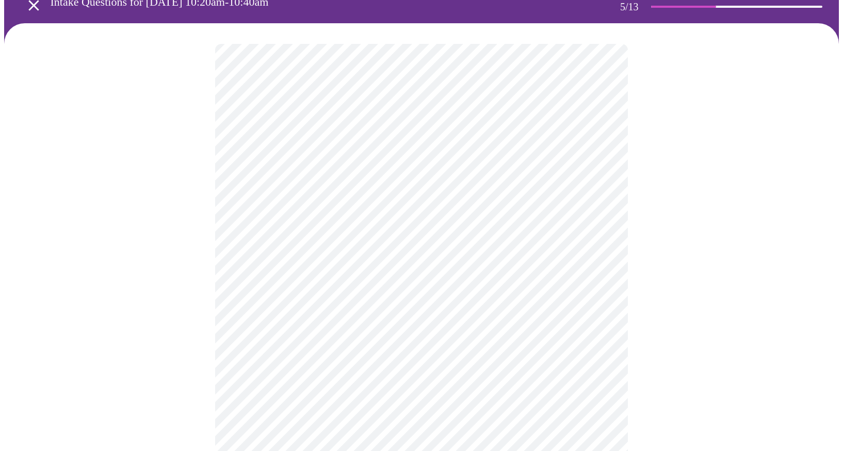
click at [636, 347] on div at bounding box center [421, 368] width 835 height 691
click at [603, 307] on body "MyMenopauseRx Appointments Messaging Labs 1 Uploads Medications Community Refer…" at bounding box center [421, 332] width 835 height 763
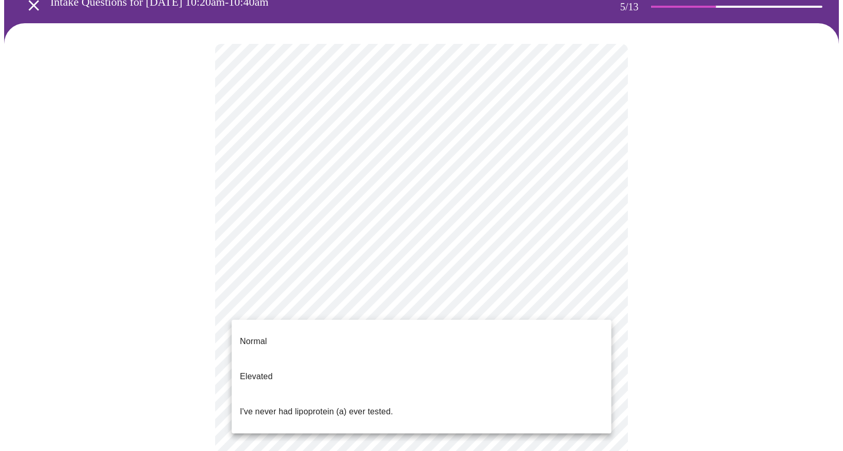
click at [302, 405] on p "I've never had lipoprotein (a) ever tested." at bounding box center [316, 411] width 153 height 12
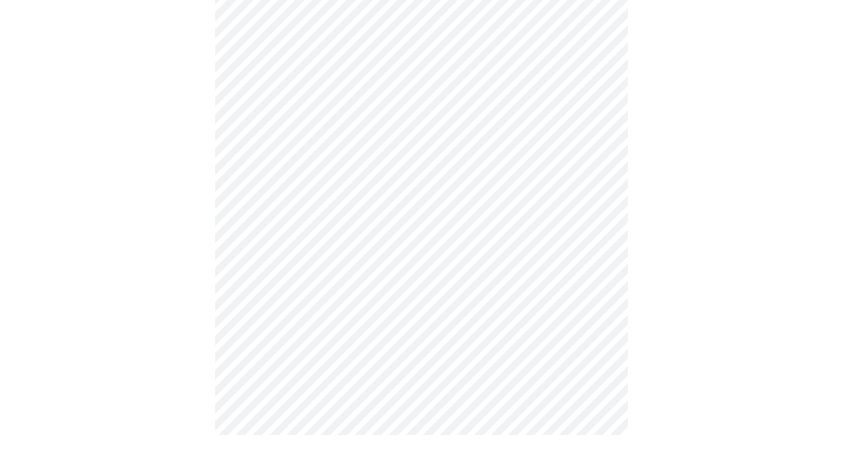
scroll to position [0, 0]
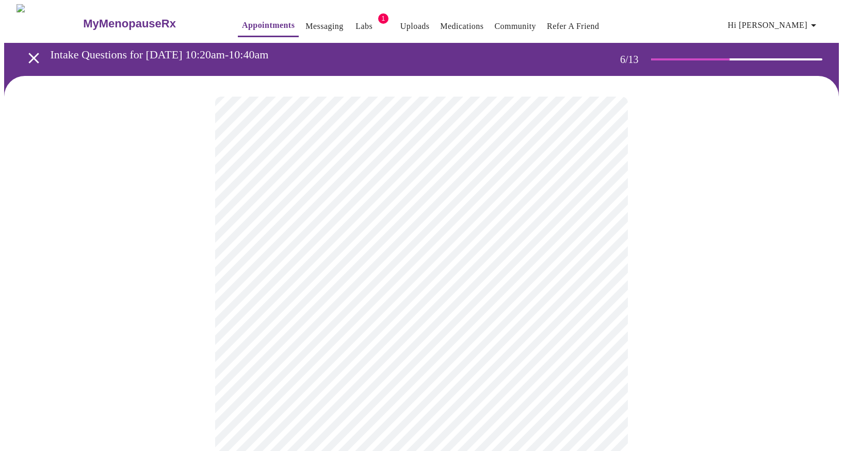
click at [664, 299] on div at bounding box center [421, 312] width 835 height 473
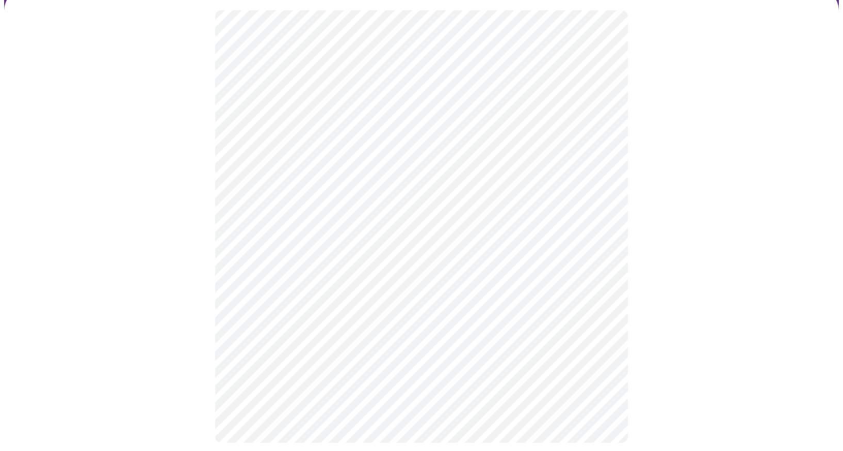
scroll to position [94, 0]
click at [642, 296] on div at bounding box center [421, 218] width 835 height 473
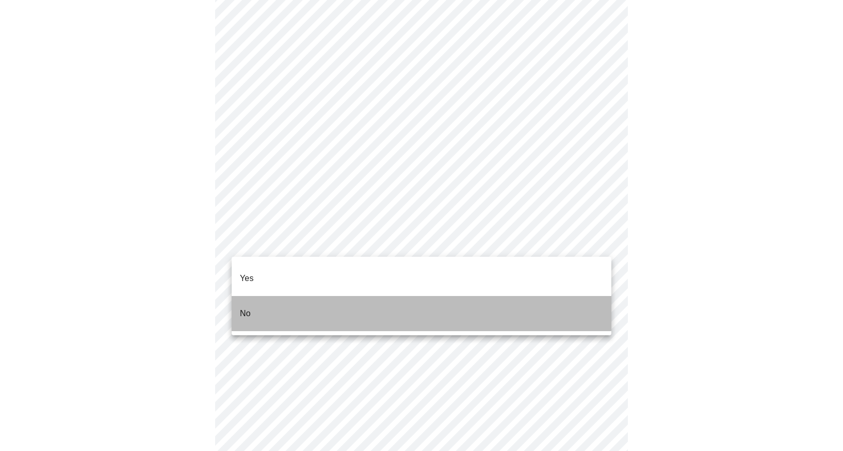
click at [285, 296] on li "No" at bounding box center [422, 313] width 380 height 35
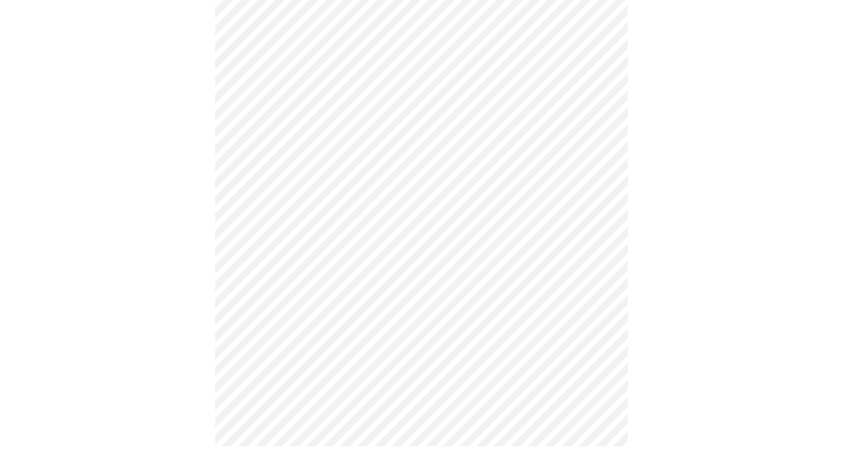
scroll to position [0, 0]
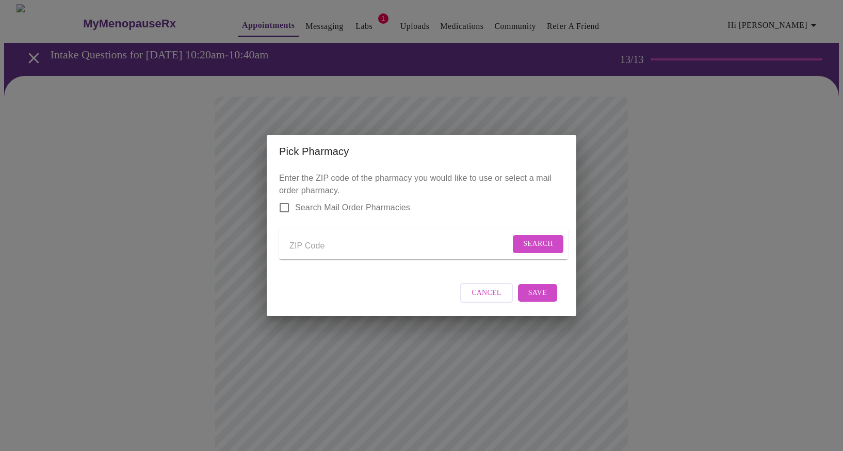
click at [299, 242] on input "Send a message to your care team" at bounding box center [400, 245] width 221 height 17
type input "37122"
click at [537, 241] on span "Search" at bounding box center [538, 243] width 30 height 13
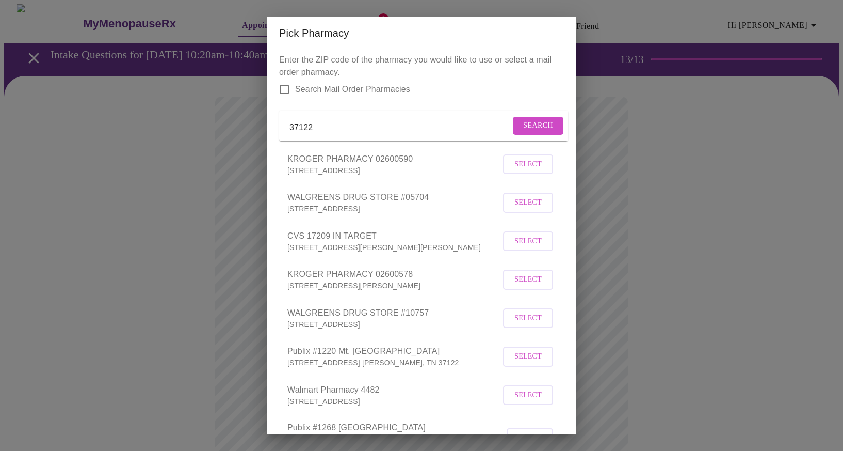
click at [667, 257] on div "Pick Pharmacy Enter the ZIP code of the pharmacy you would like to use or selec…" at bounding box center [421, 225] width 843 height 451
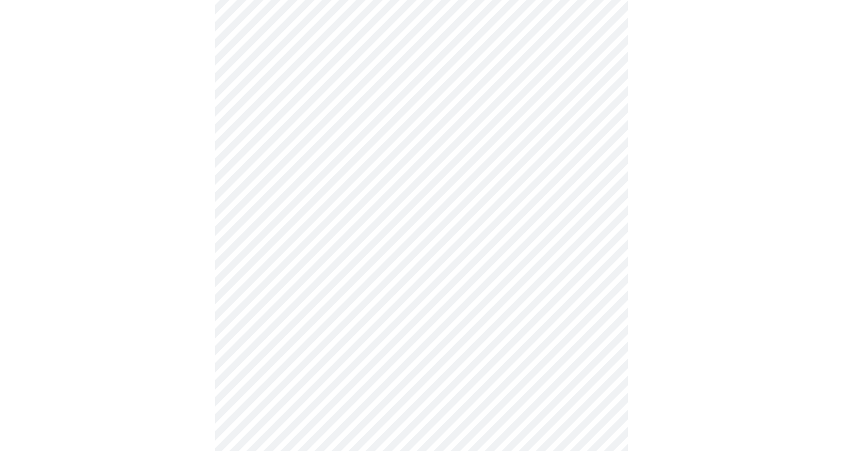
scroll to position [352, 0]
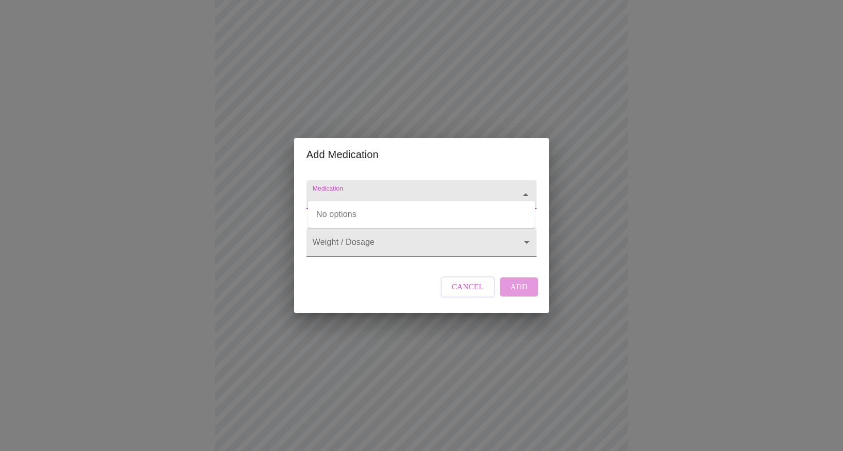
click at [325, 190] on input "Medication" at bounding box center [407, 199] width 193 height 19
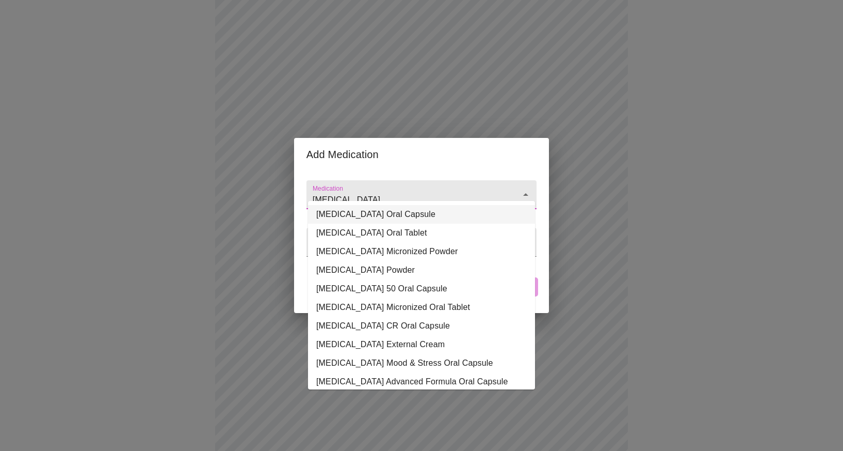
type input "[MEDICAL_DATA]"
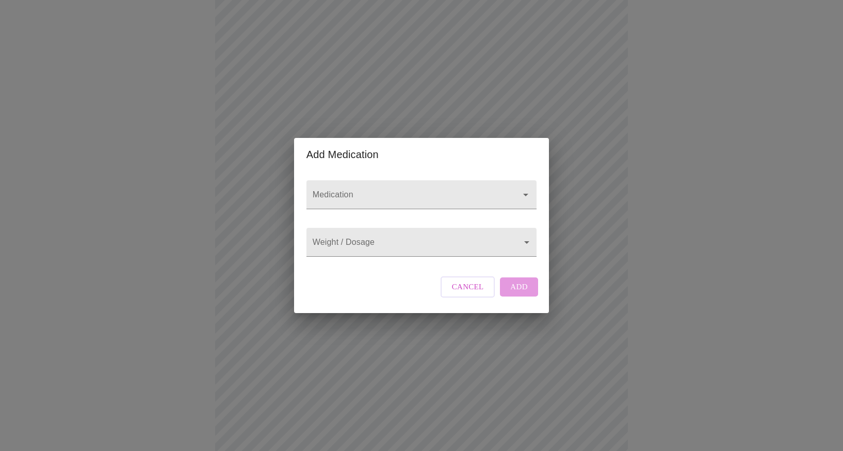
click at [614, 196] on div "Add Medication Medication Weight / Dosage ​ Cancel Add" at bounding box center [421, 225] width 843 height 451
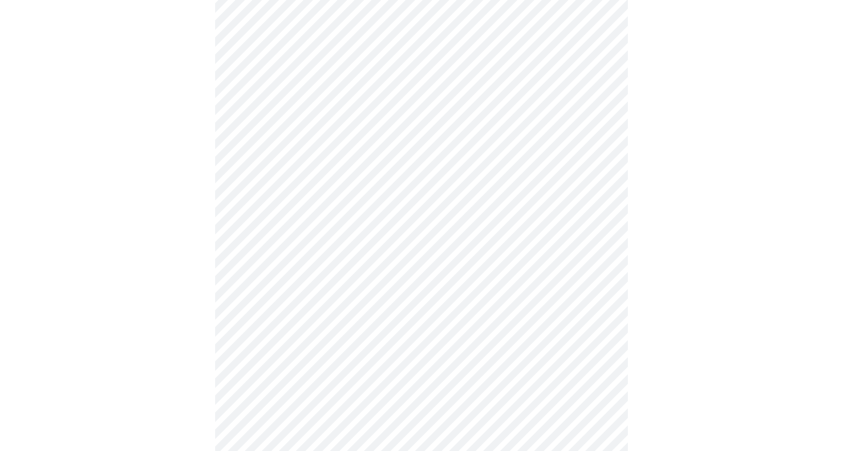
scroll to position [575, 0]
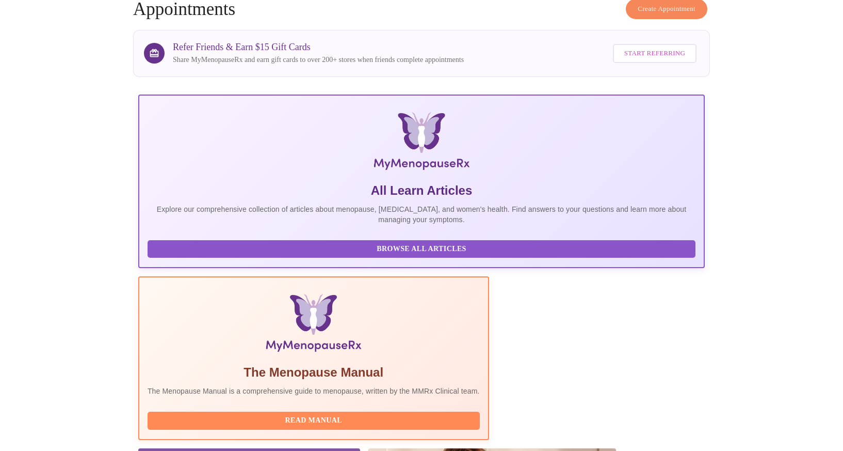
scroll to position [62, 0]
